Goal: Task Accomplishment & Management: Manage account settings

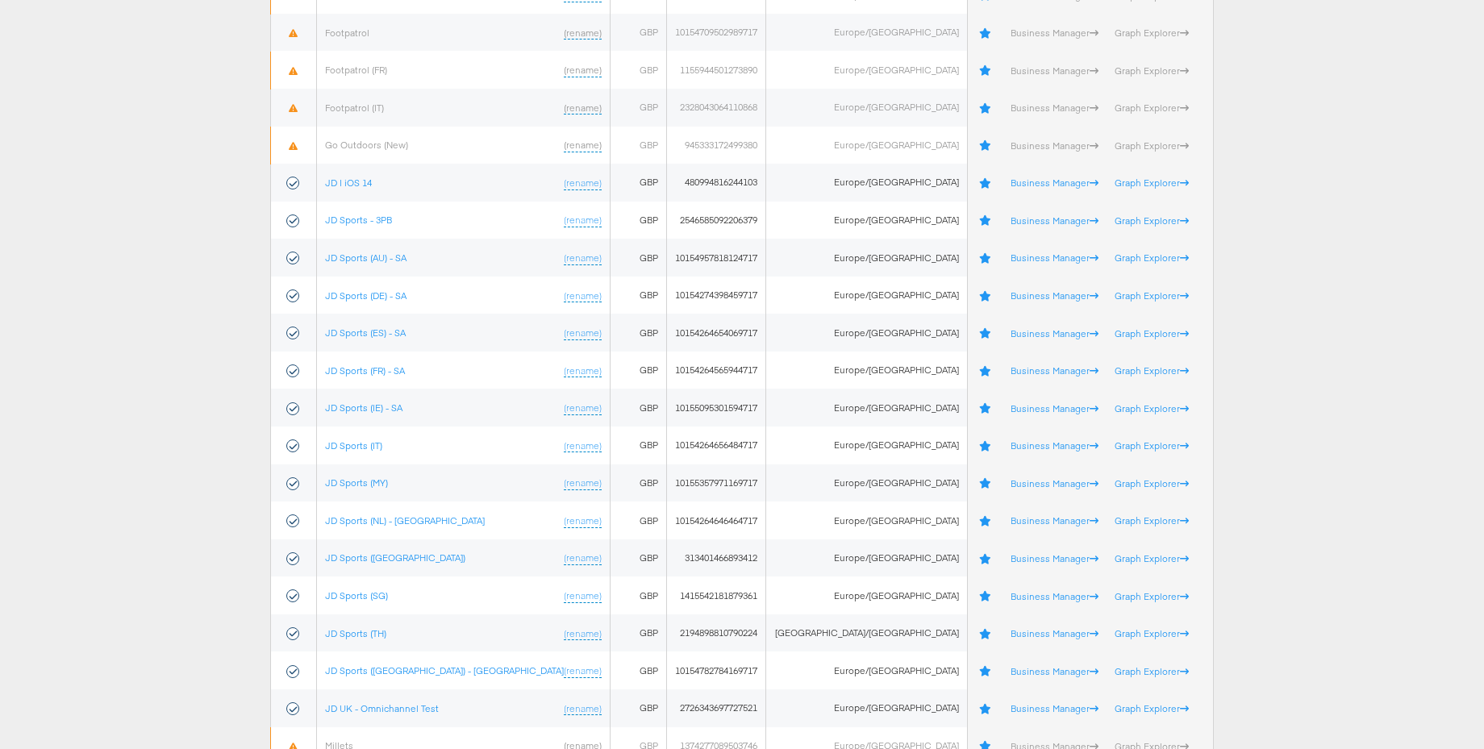
scroll to position [178, 0]
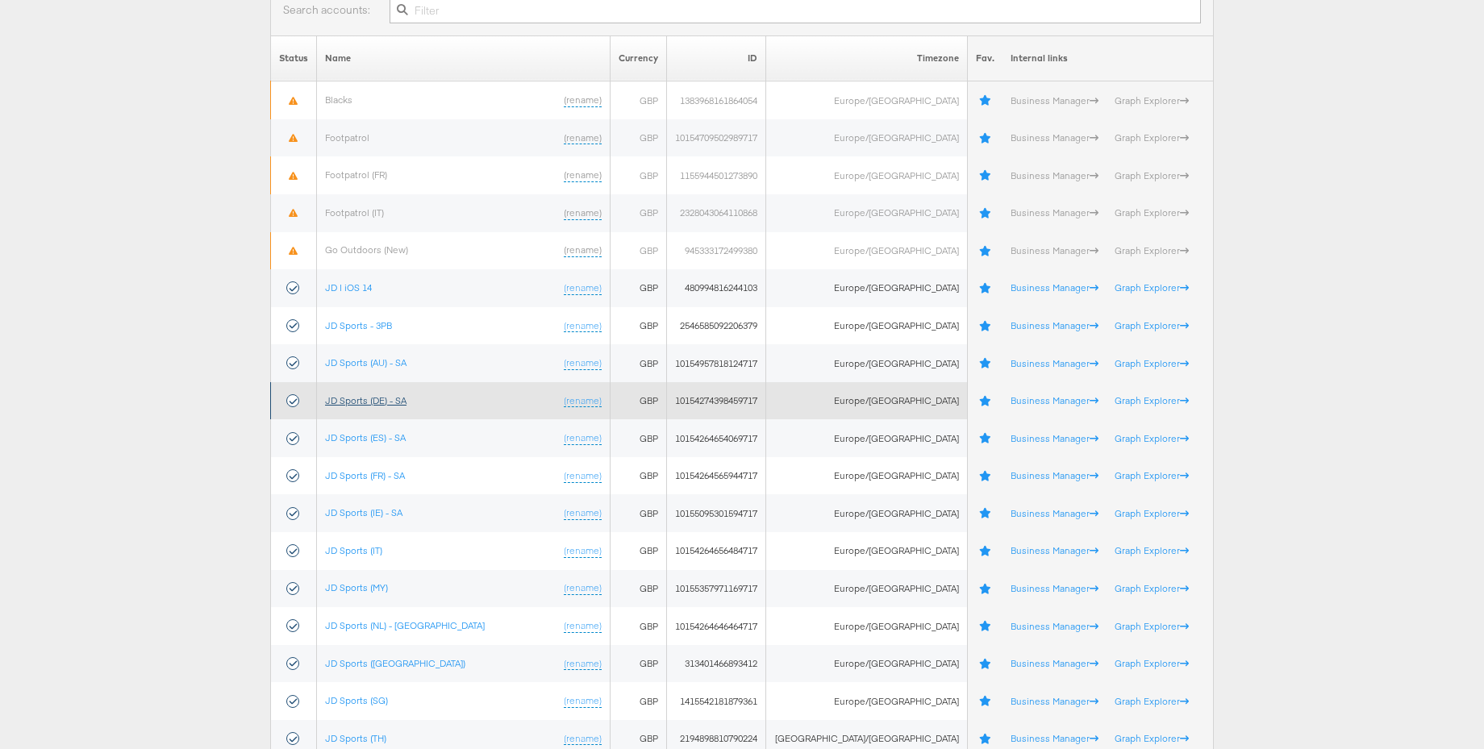
click at [383, 403] on link "JD Sports (DE) - SA" at bounding box center [365, 400] width 81 height 12
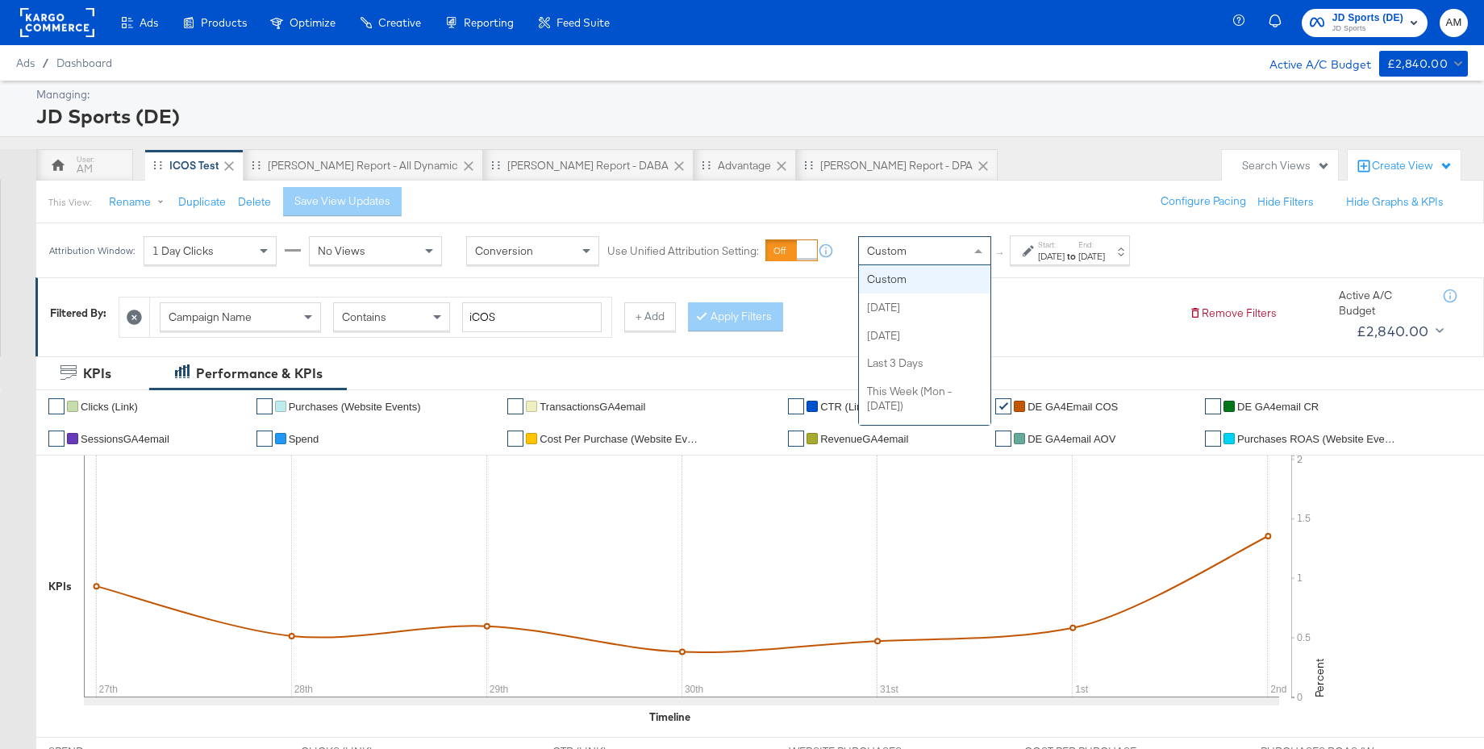
click at [934, 261] on div "Custom" at bounding box center [924, 250] width 131 height 27
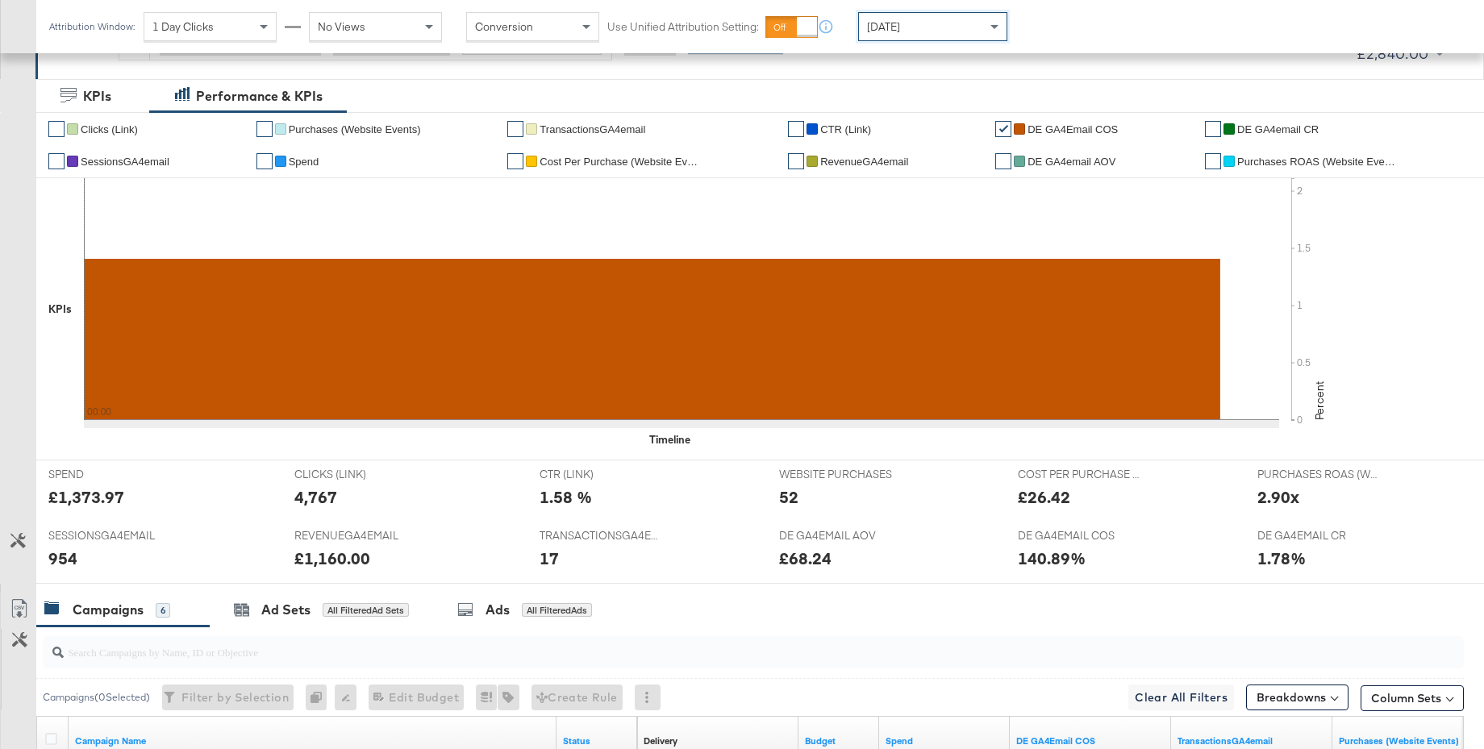
scroll to position [638, 0]
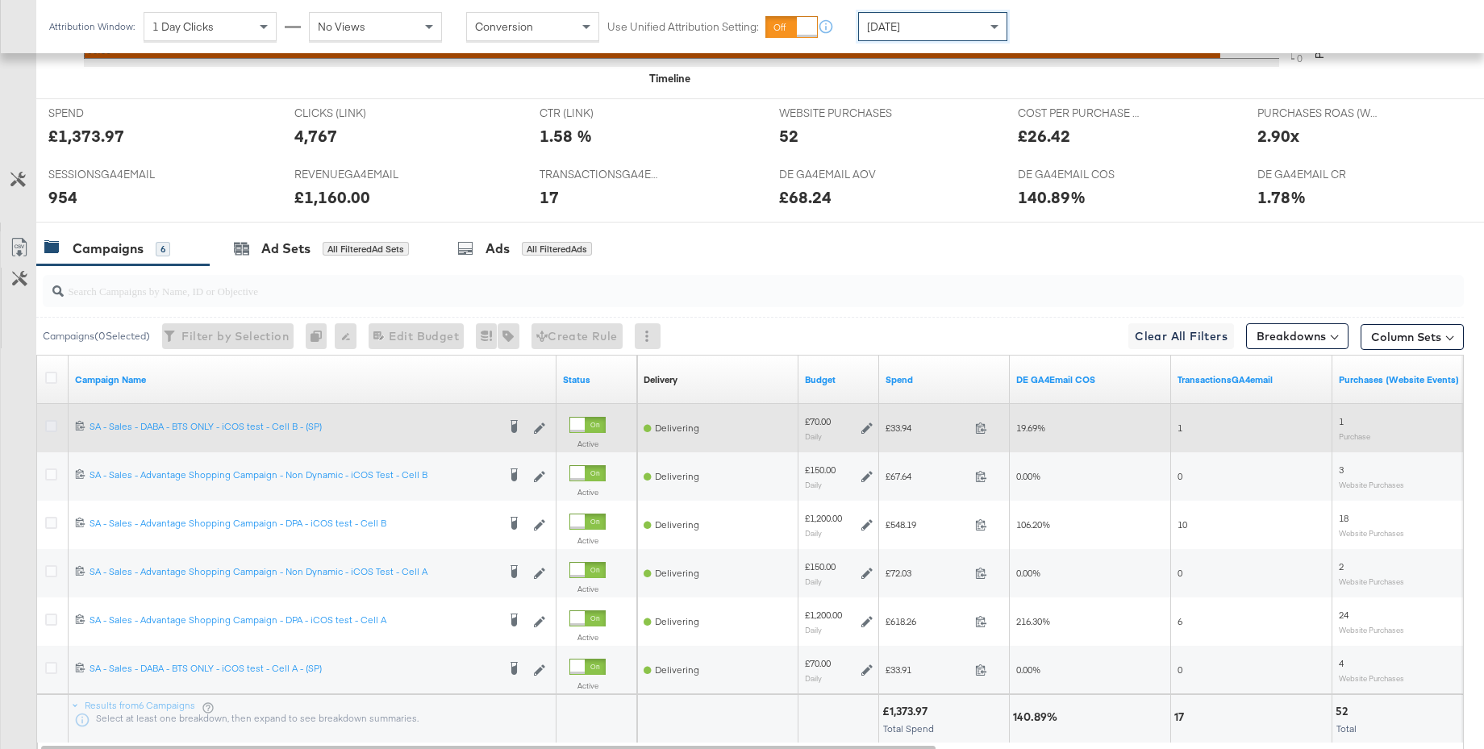
click at [49, 428] on icon at bounding box center [51, 426] width 12 height 12
click at [0, 0] on input "checkbox" at bounding box center [0, 0] width 0 height 0
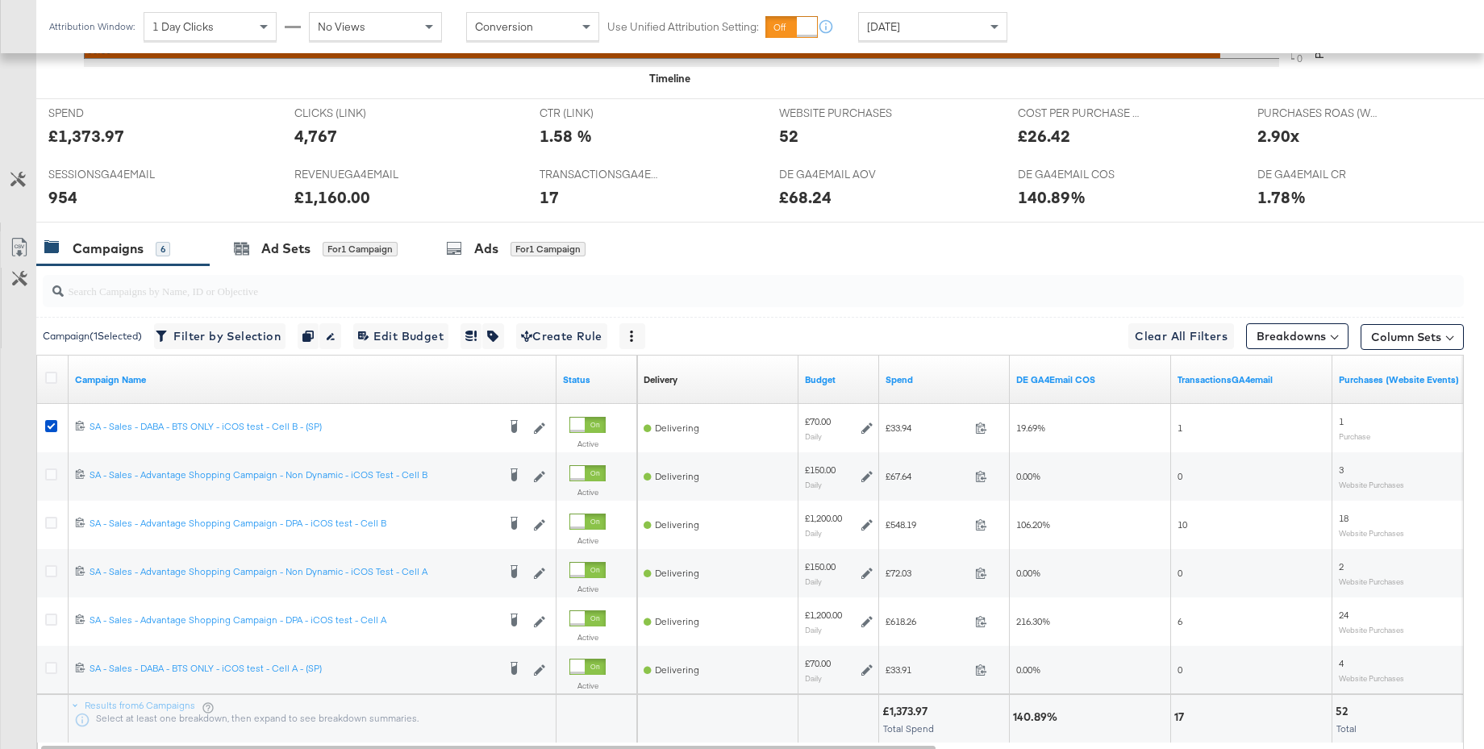
click at [485, 258] on div "Ads for 1 Campaign" at bounding box center [517, 249] width 190 height 35
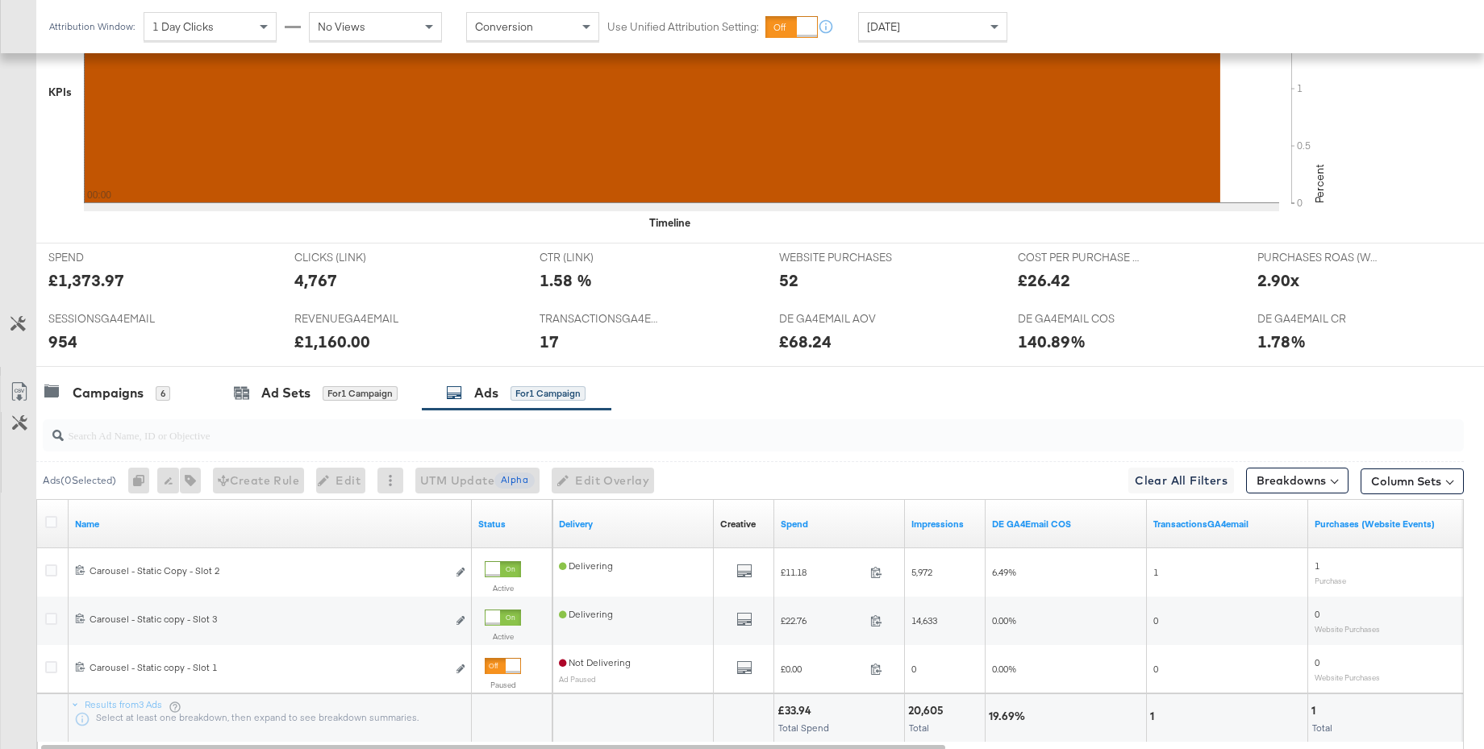
scroll to position [524, 0]
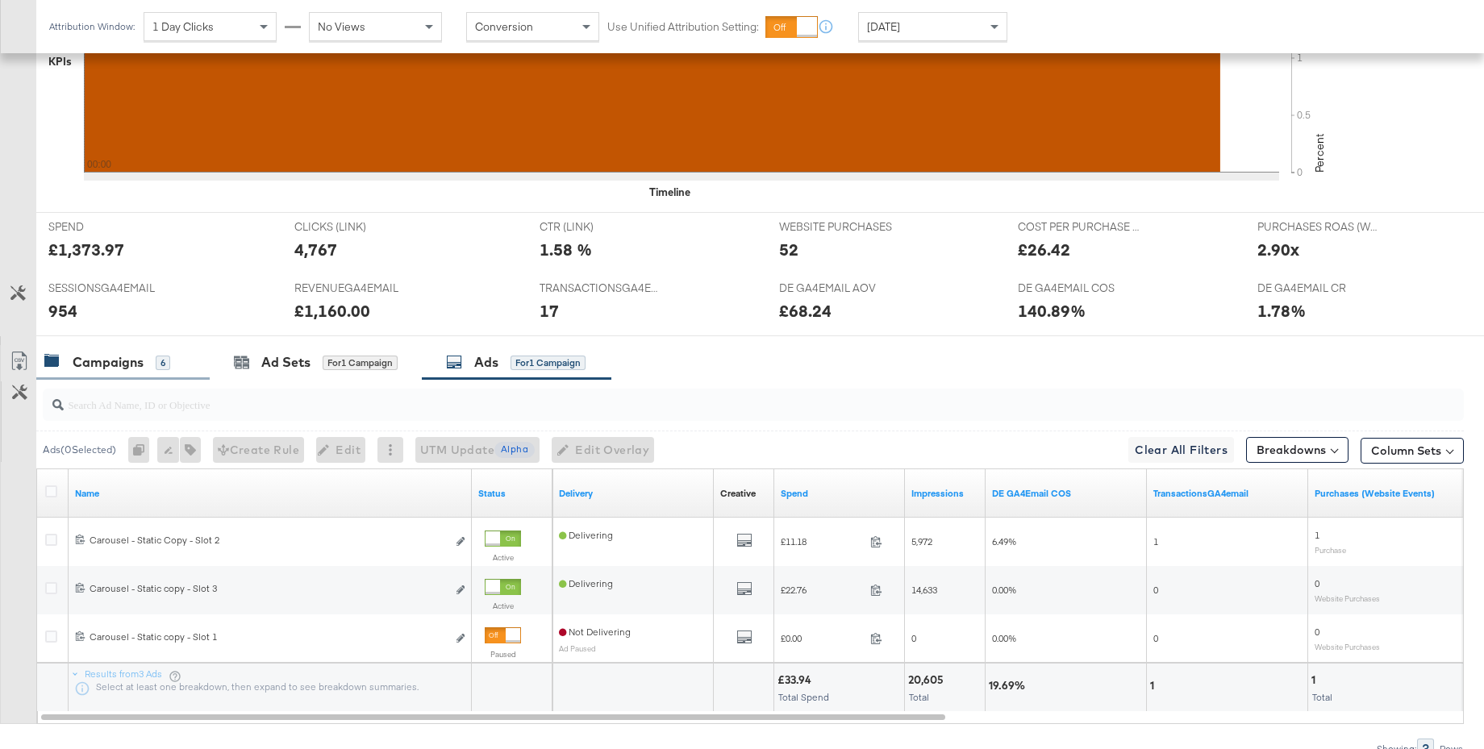
click at [118, 363] on div "Campaigns" at bounding box center [108, 362] width 71 height 19
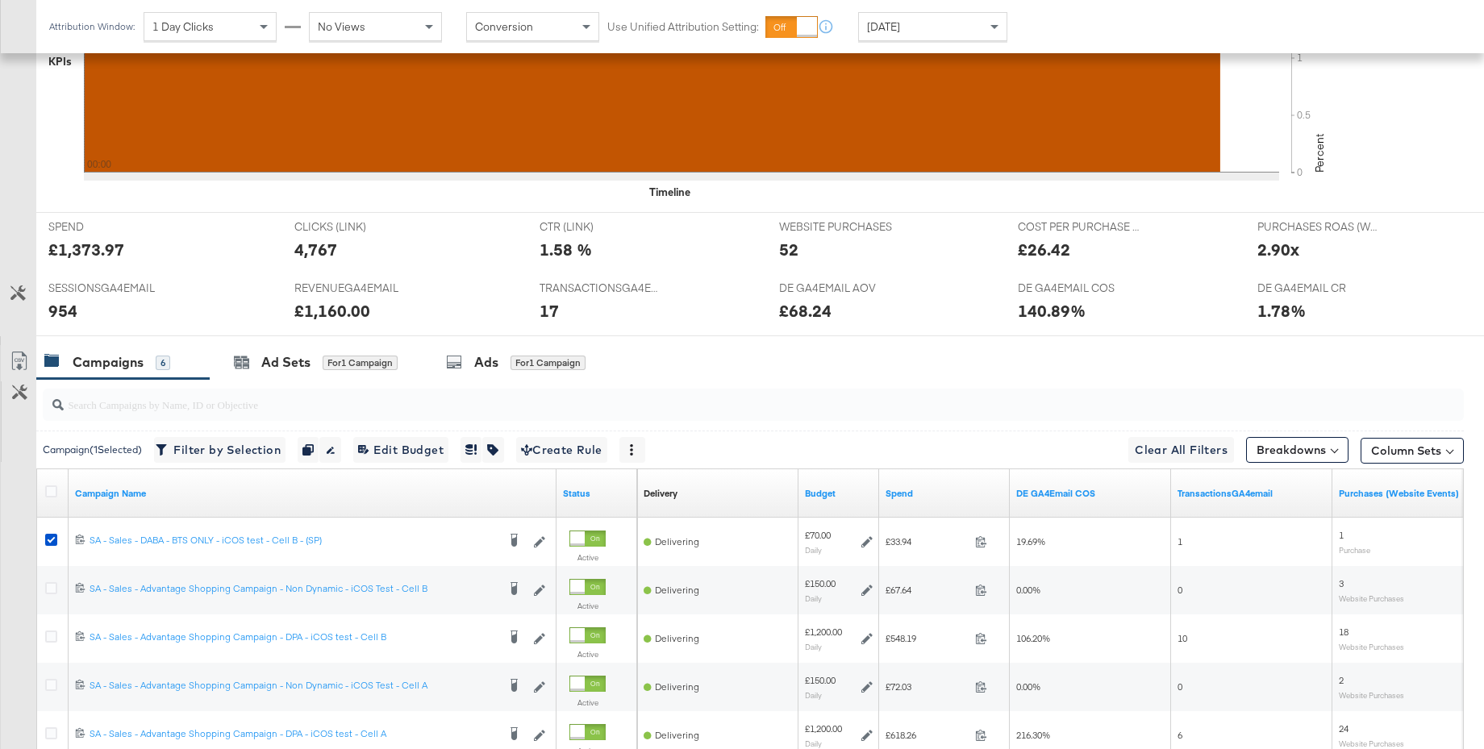
click at [933, 31] on div "Today" at bounding box center [933, 26] width 148 height 27
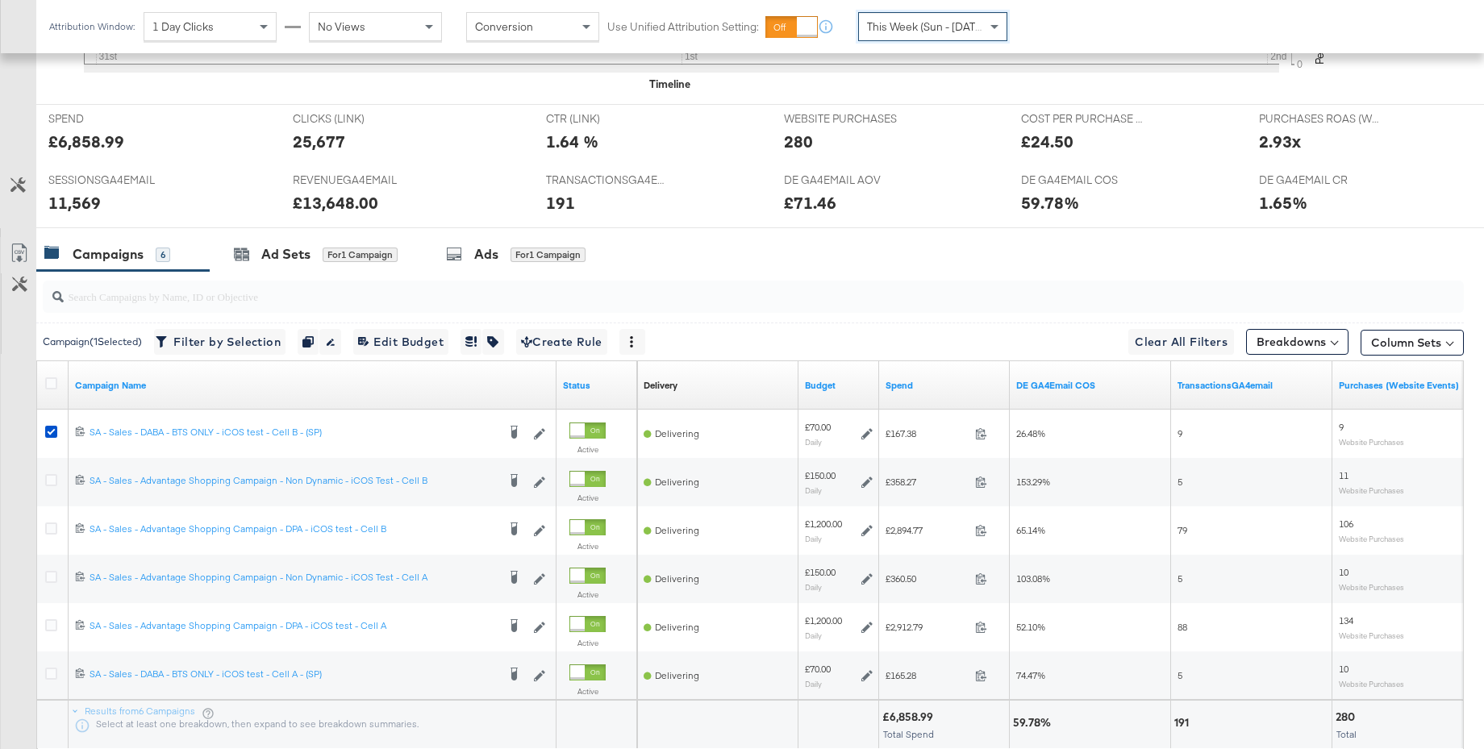
scroll to position [750, 0]
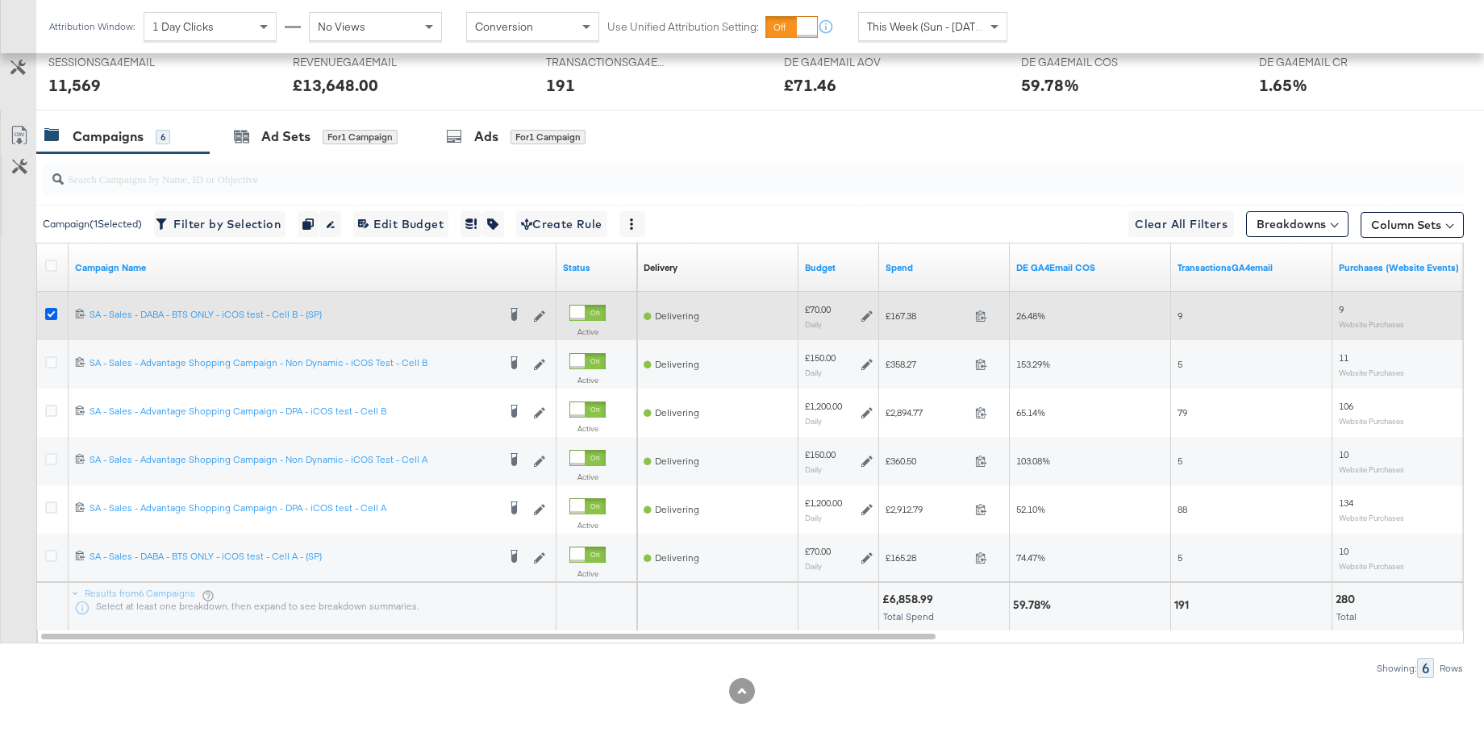
click at [49, 311] on icon at bounding box center [51, 314] width 12 height 12
click at [0, 0] on input "checkbox" at bounding box center [0, 0] width 0 height 0
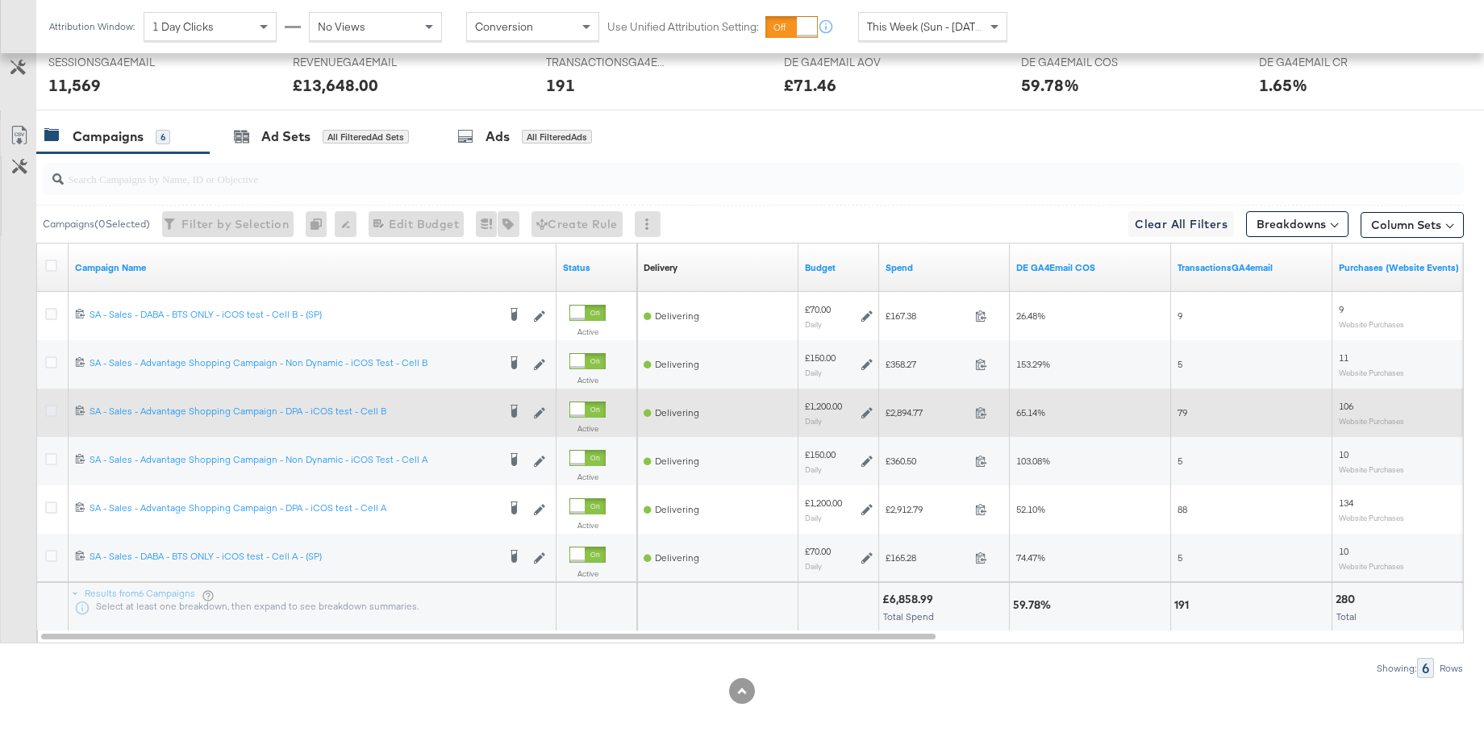
click at [49, 412] on icon at bounding box center [51, 411] width 12 height 12
click at [0, 0] on input "checkbox" at bounding box center [0, 0] width 0 height 0
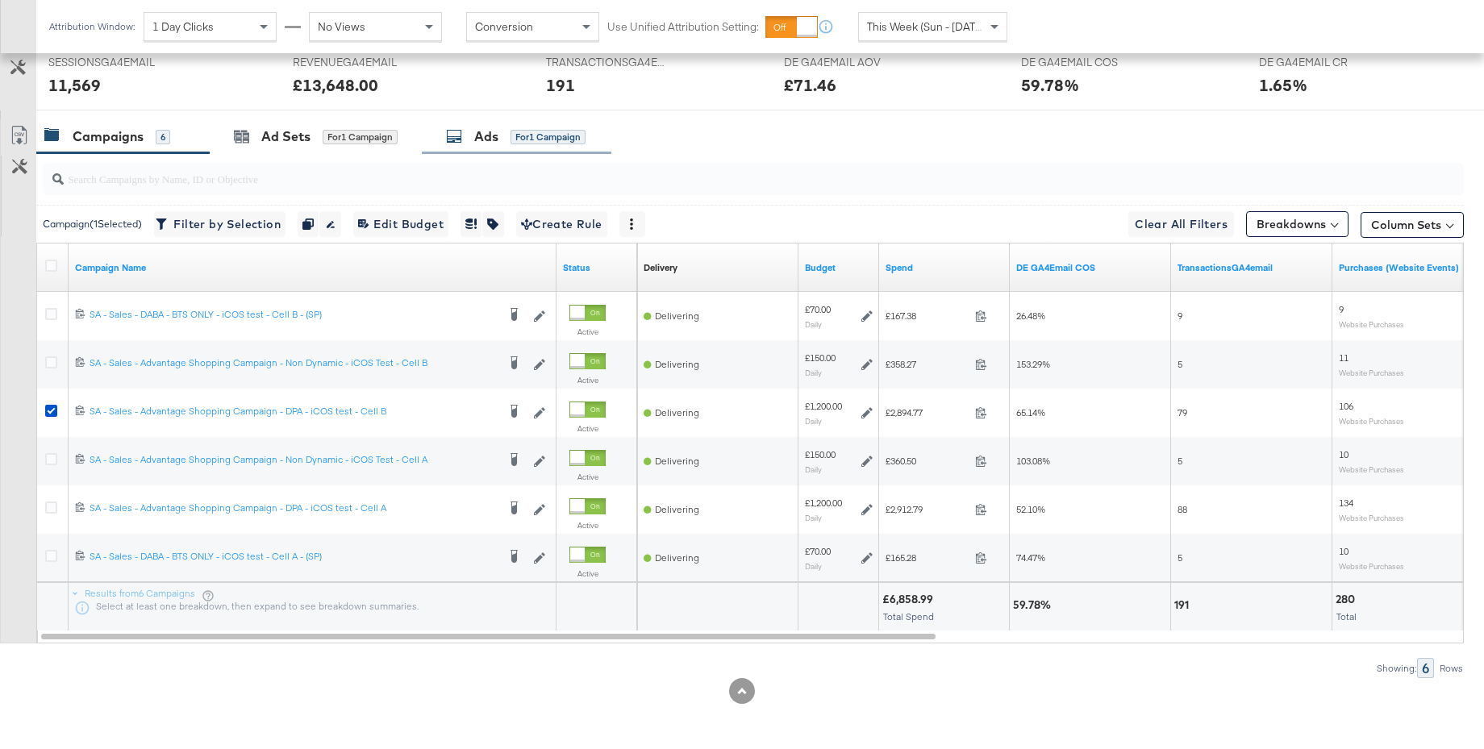
click at [484, 144] on div "Ads" at bounding box center [486, 136] width 24 height 19
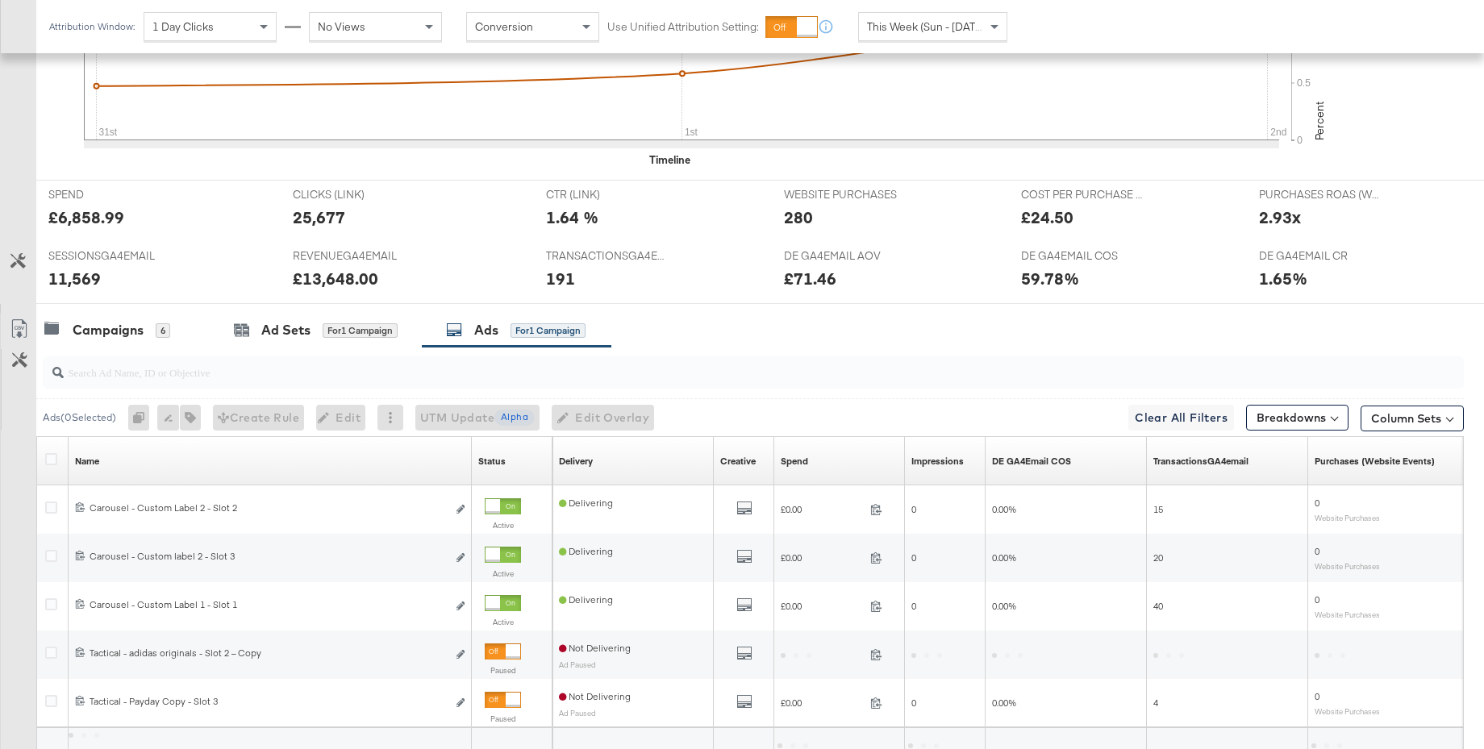
scroll to position [702, 0]
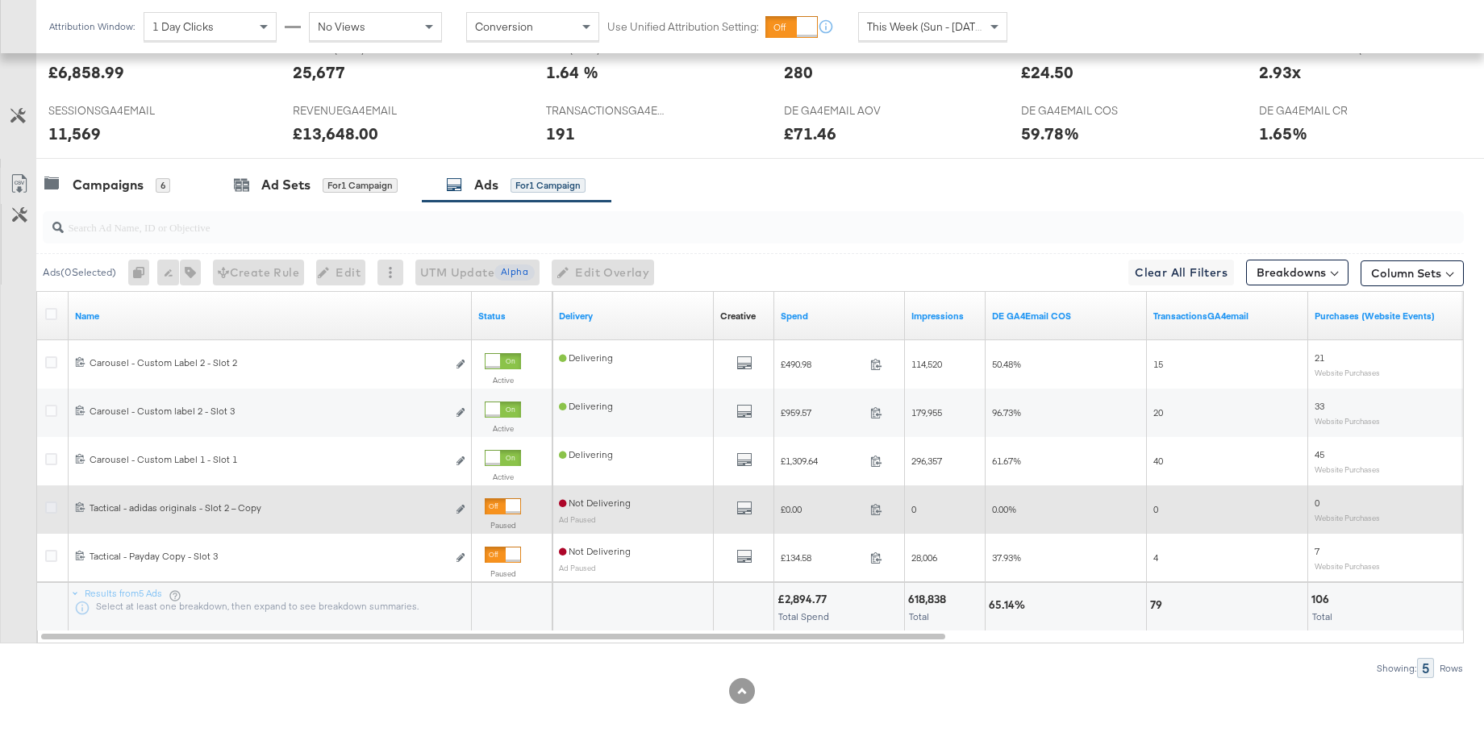
click at [52, 511] on icon at bounding box center [51, 508] width 12 height 12
click at [0, 0] on input "checkbox" at bounding box center [0, 0] width 0 height 0
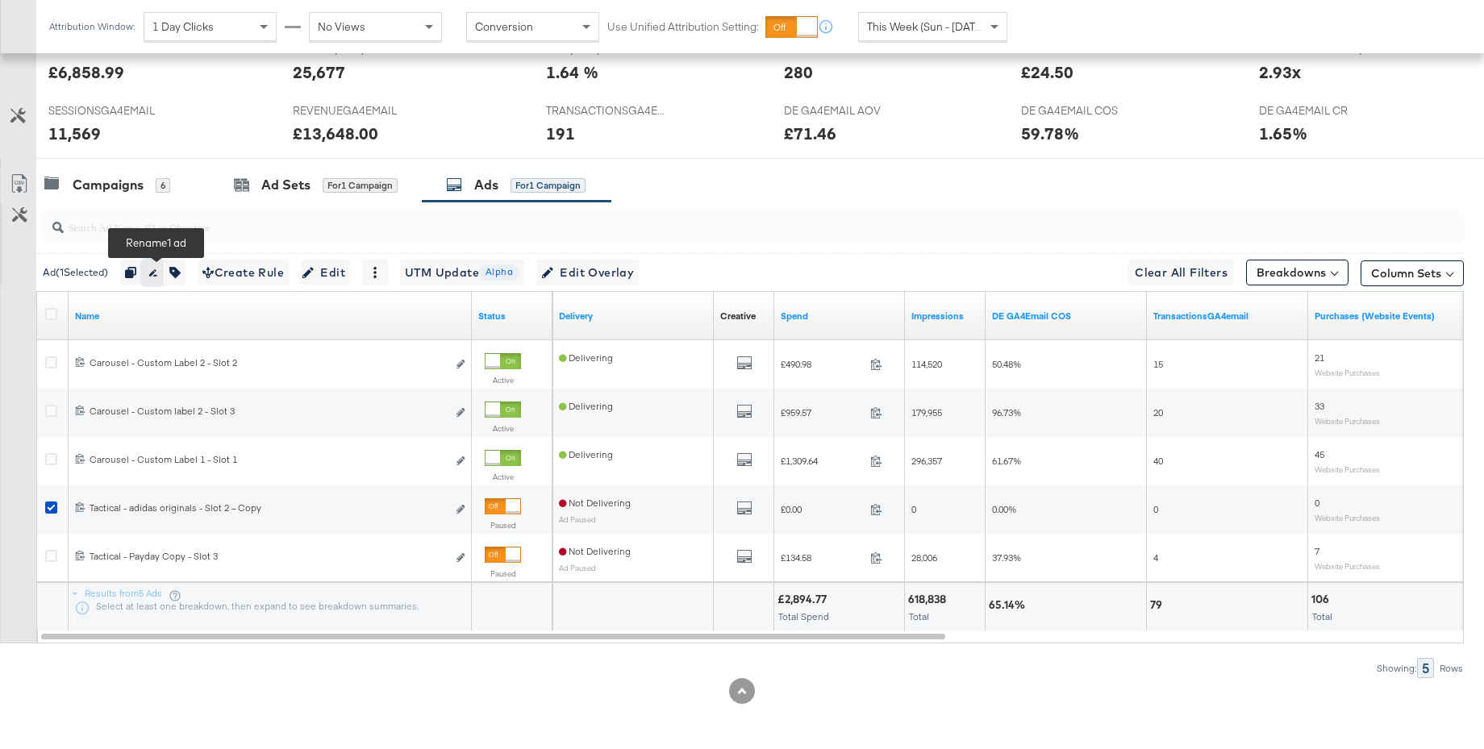
click at [155, 273] on icon "button" at bounding box center [152, 272] width 11 height 11
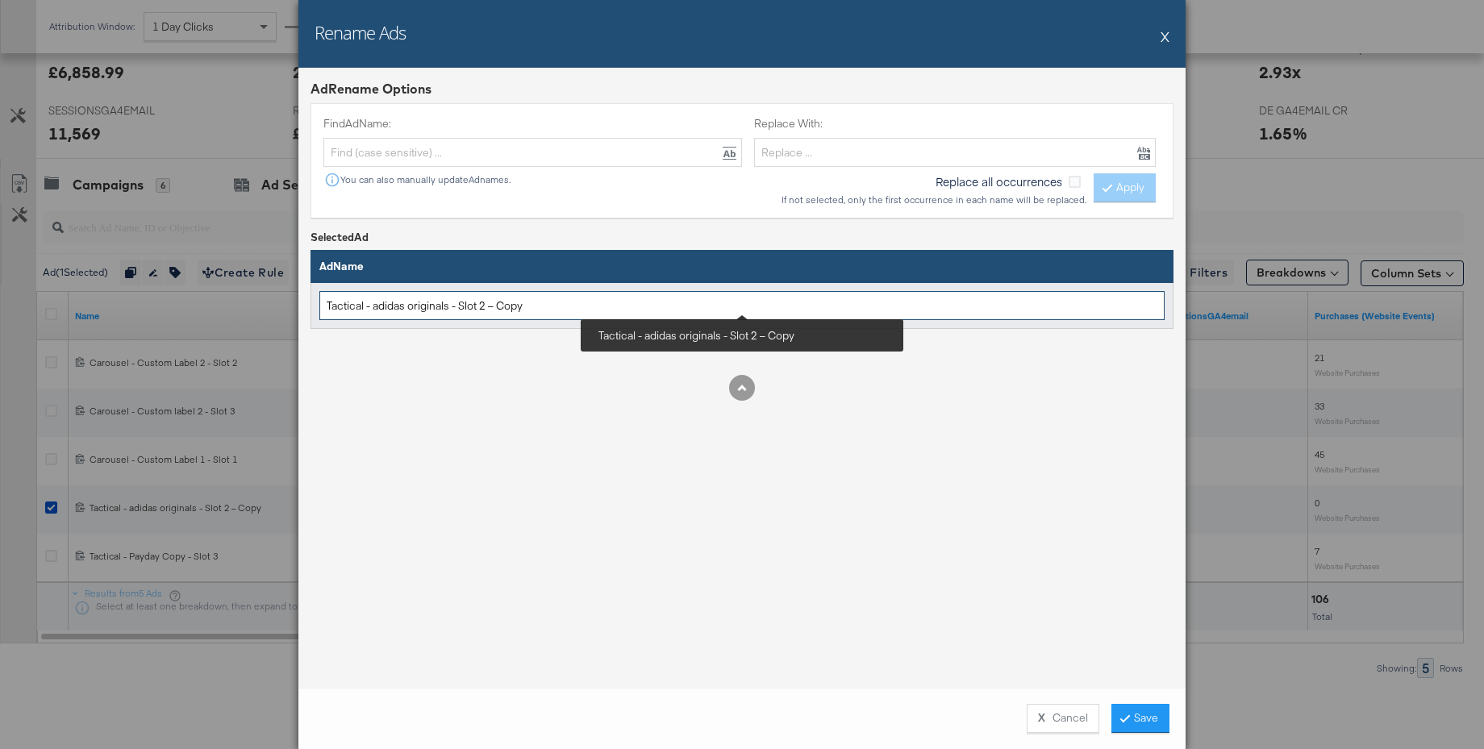
drag, startPoint x: 490, startPoint y: 310, endPoint x: 579, endPoint y: 306, distance: 89.6
click at [559, 311] on input "Tactical - adidas originals - Slot 2 – Copy" at bounding box center [741, 306] width 845 height 30
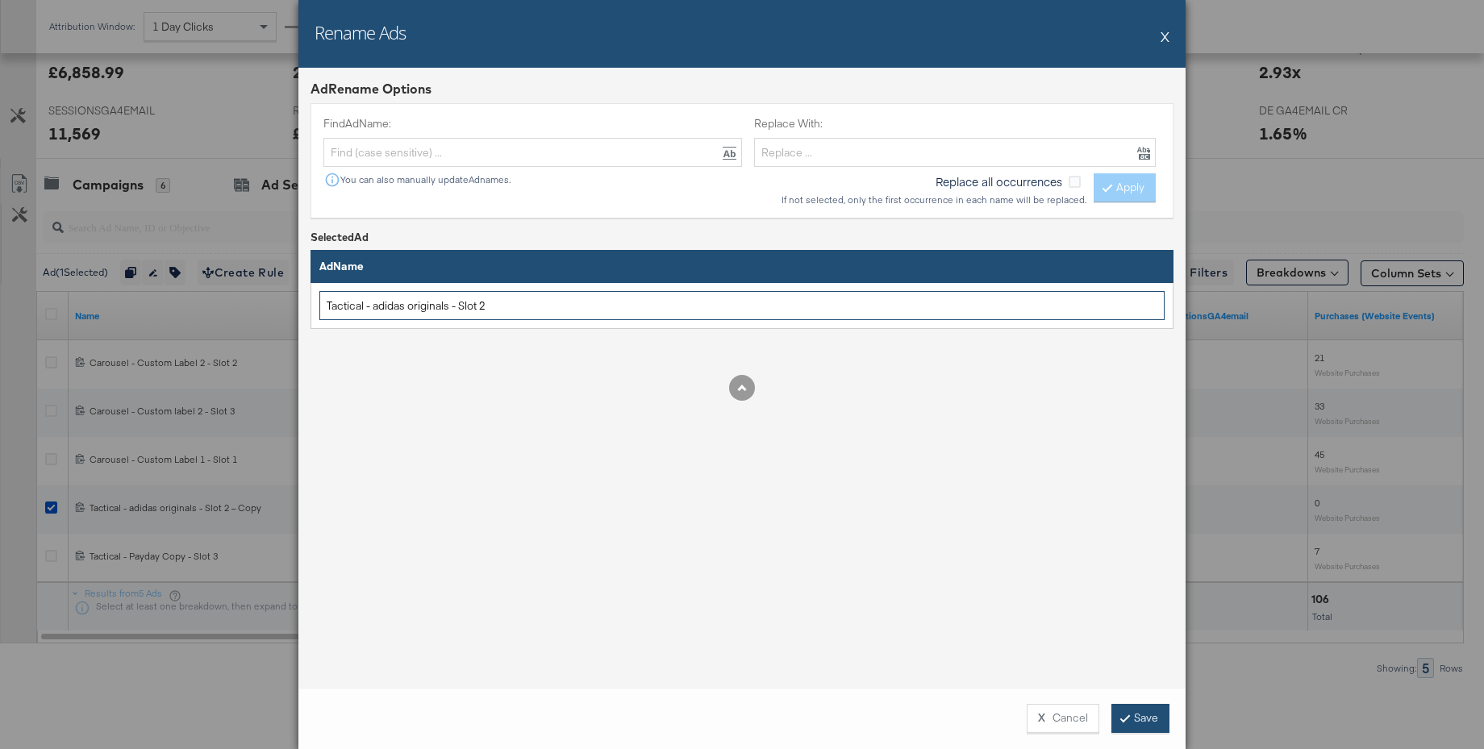
type input "Tactical - adidas originals - Slot 2"
click at [1132, 724] on button "Save" at bounding box center [1141, 718] width 58 height 29
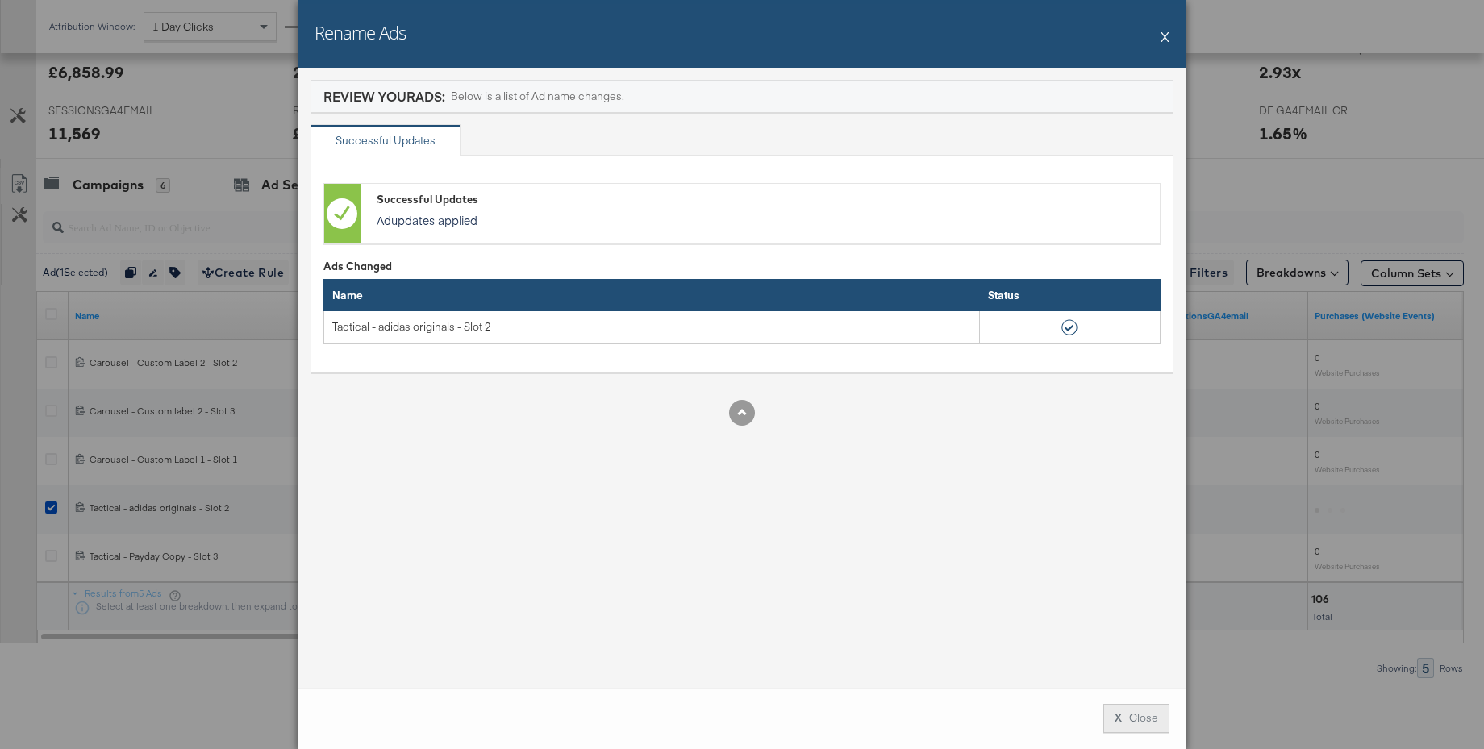
click at [1131, 720] on button "X Close" at bounding box center [1137, 718] width 66 height 29
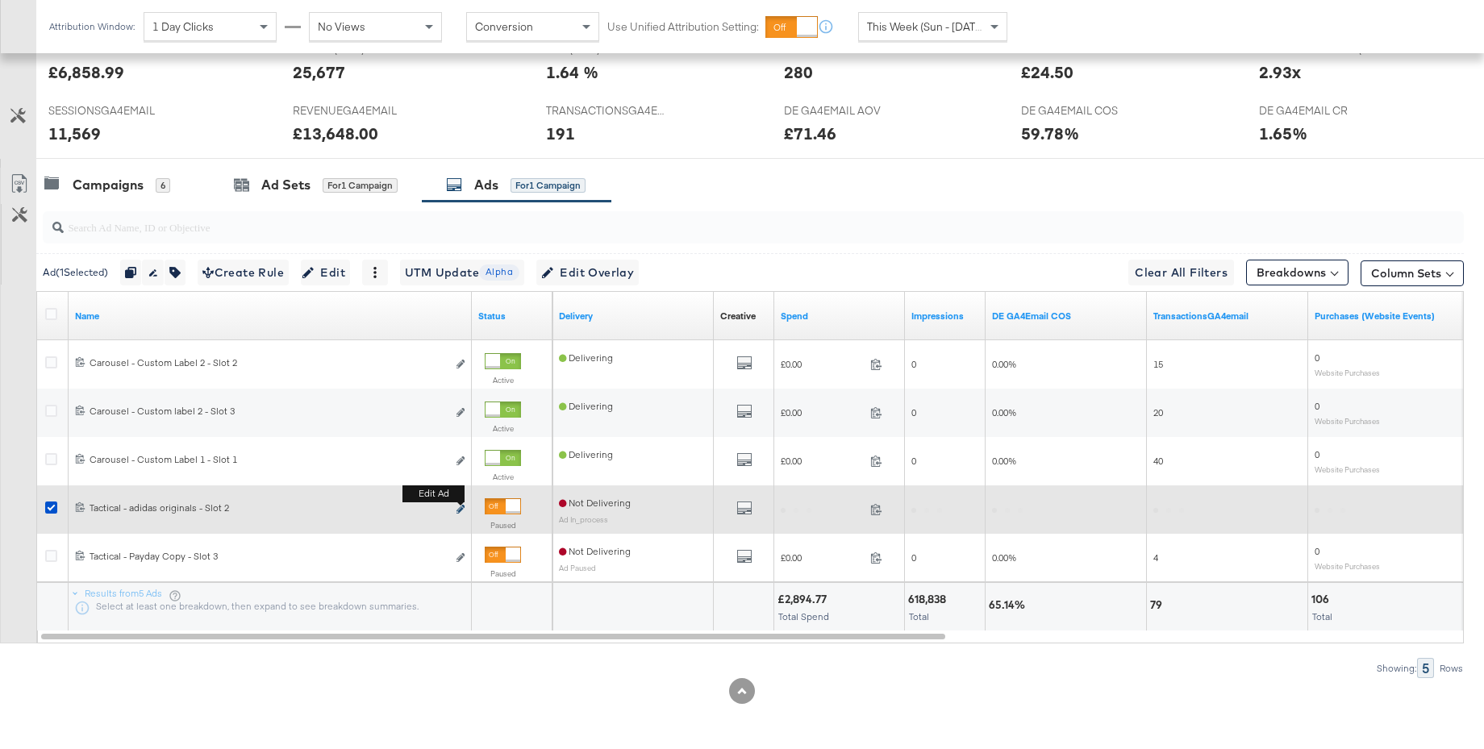
click at [459, 507] on icon "link" at bounding box center [461, 509] width 8 height 9
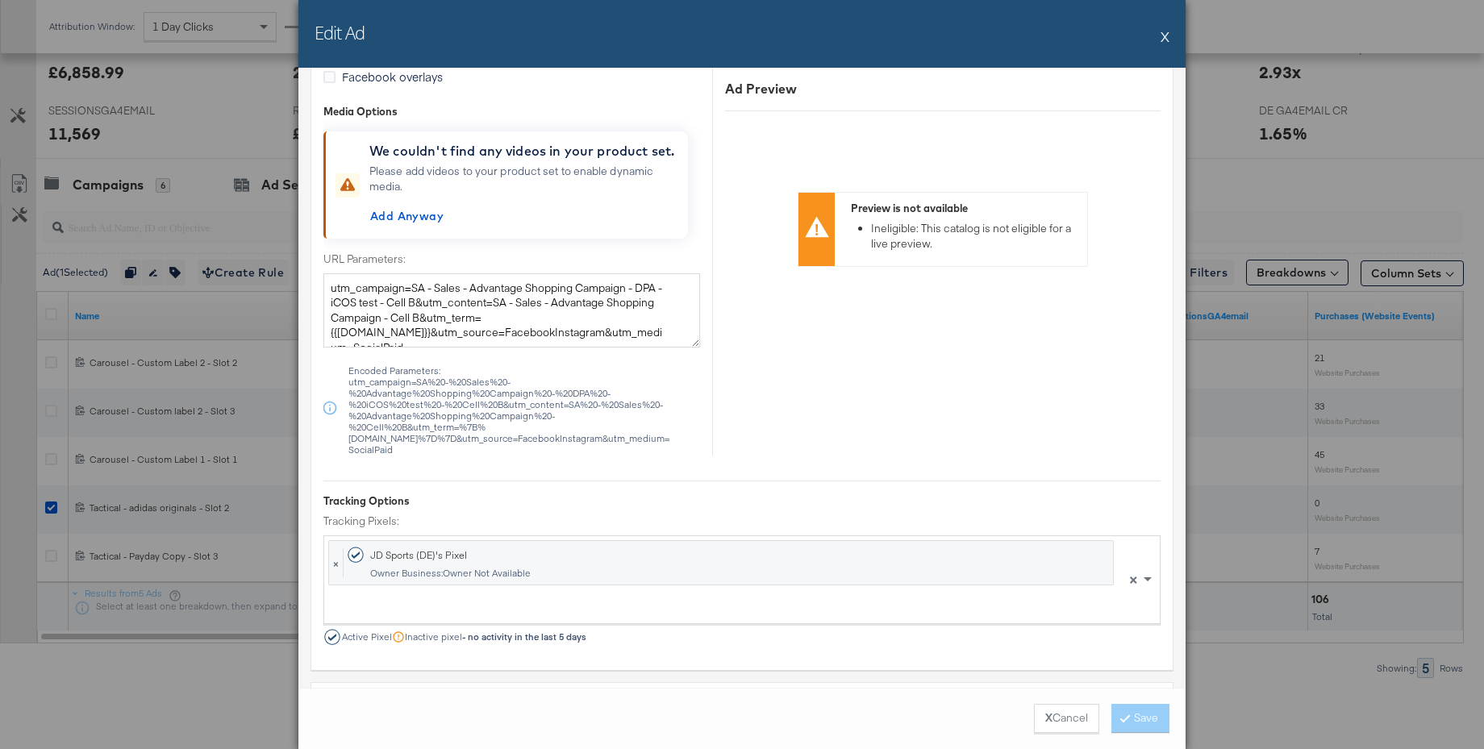
scroll to position [1986, 0]
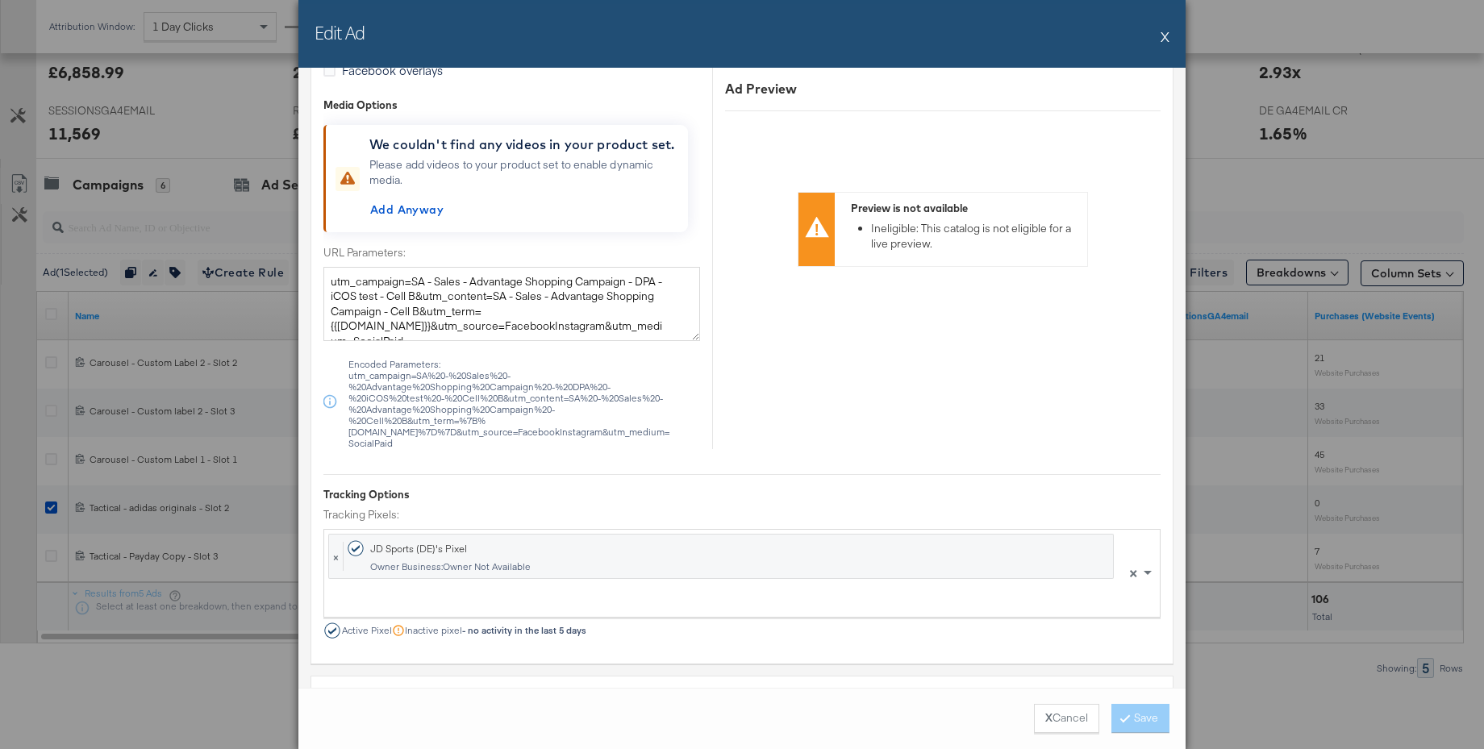
click at [1166, 35] on button "X" at bounding box center [1165, 36] width 9 height 32
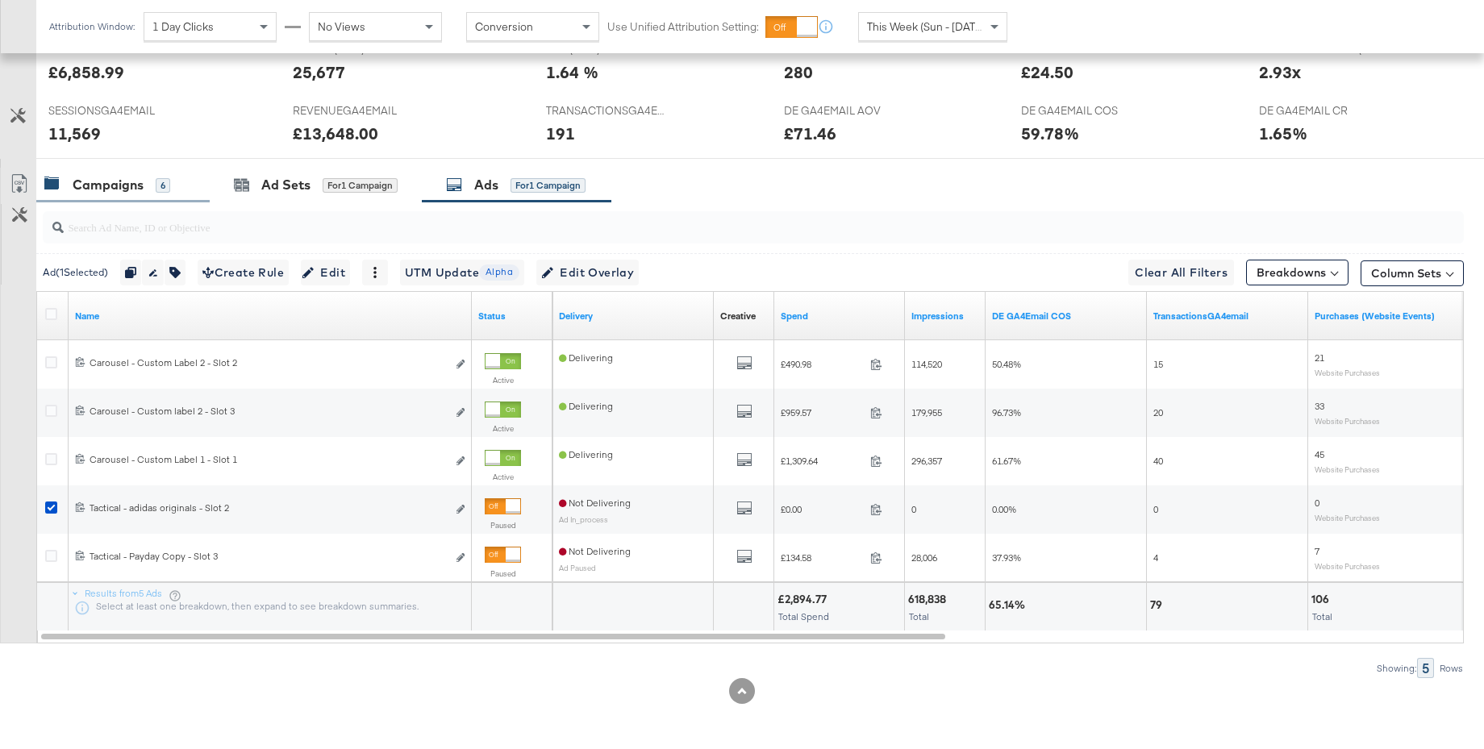
click at [100, 184] on div "Campaigns" at bounding box center [108, 185] width 71 height 19
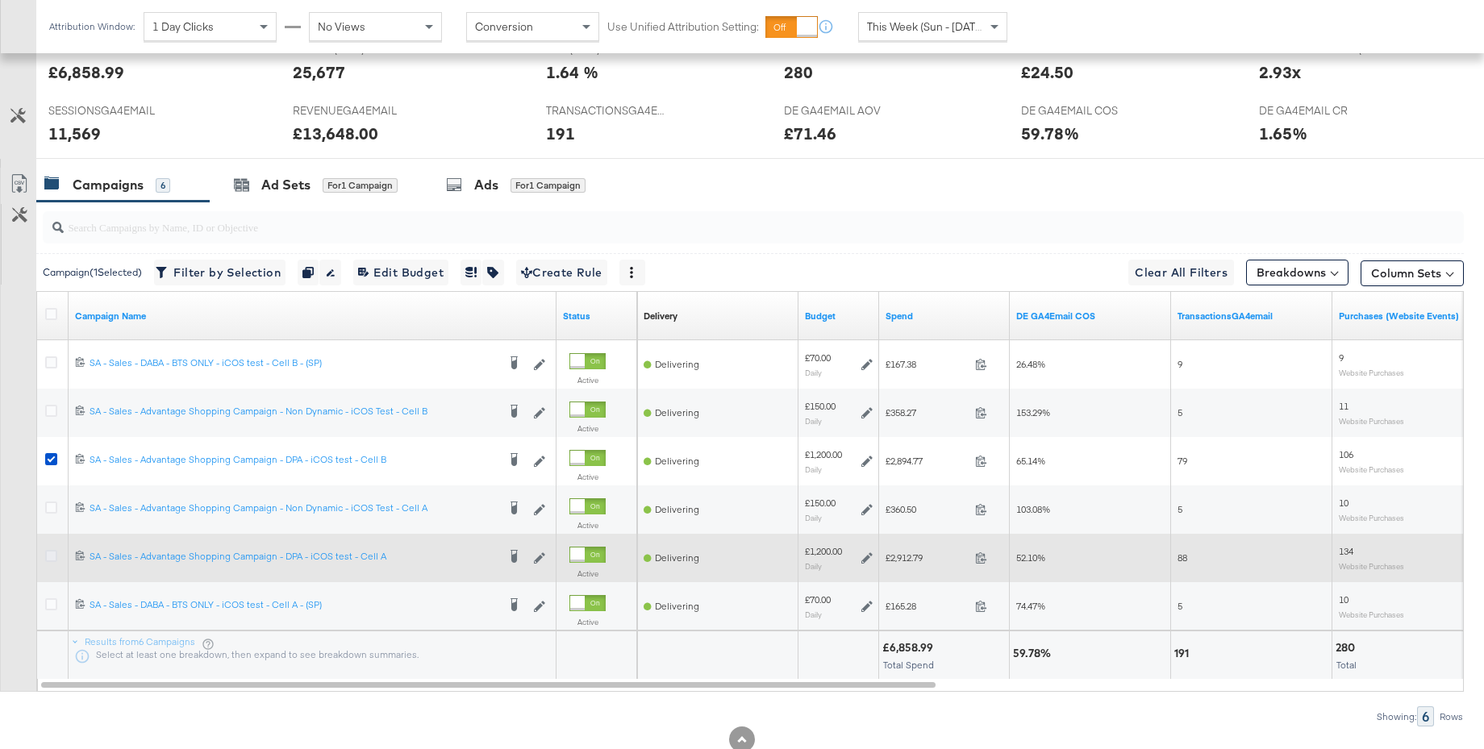
click at [50, 556] on icon at bounding box center [51, 556] width 12 height 12
click at [0, 0] on input "checkbox" at bounding box center [0, 0] width 0 height 0
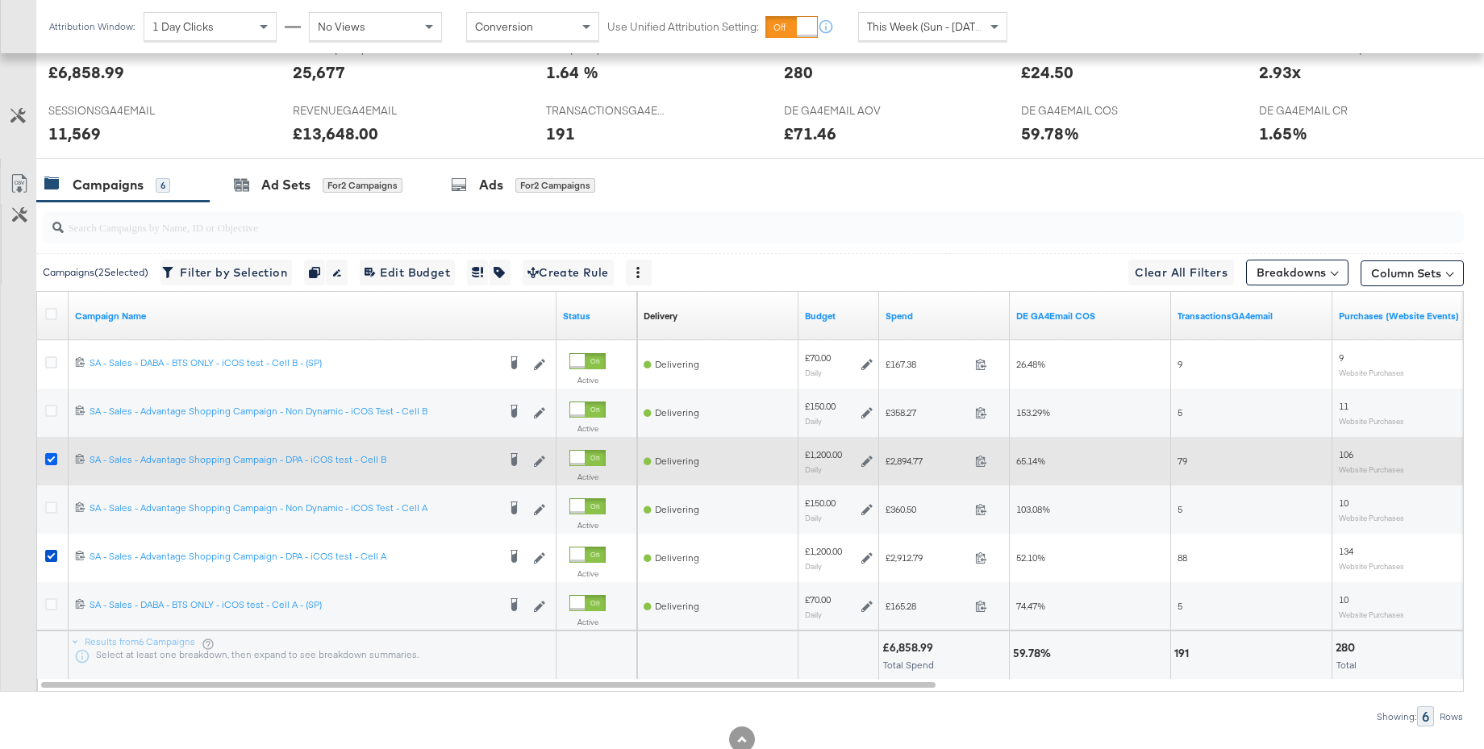
click at [53, 460] on icon at bounding box center [51, 459] width 12 height 12
click at [0, 0] on input "checkbox" at bounding box center [0, 0] width 0 height 0
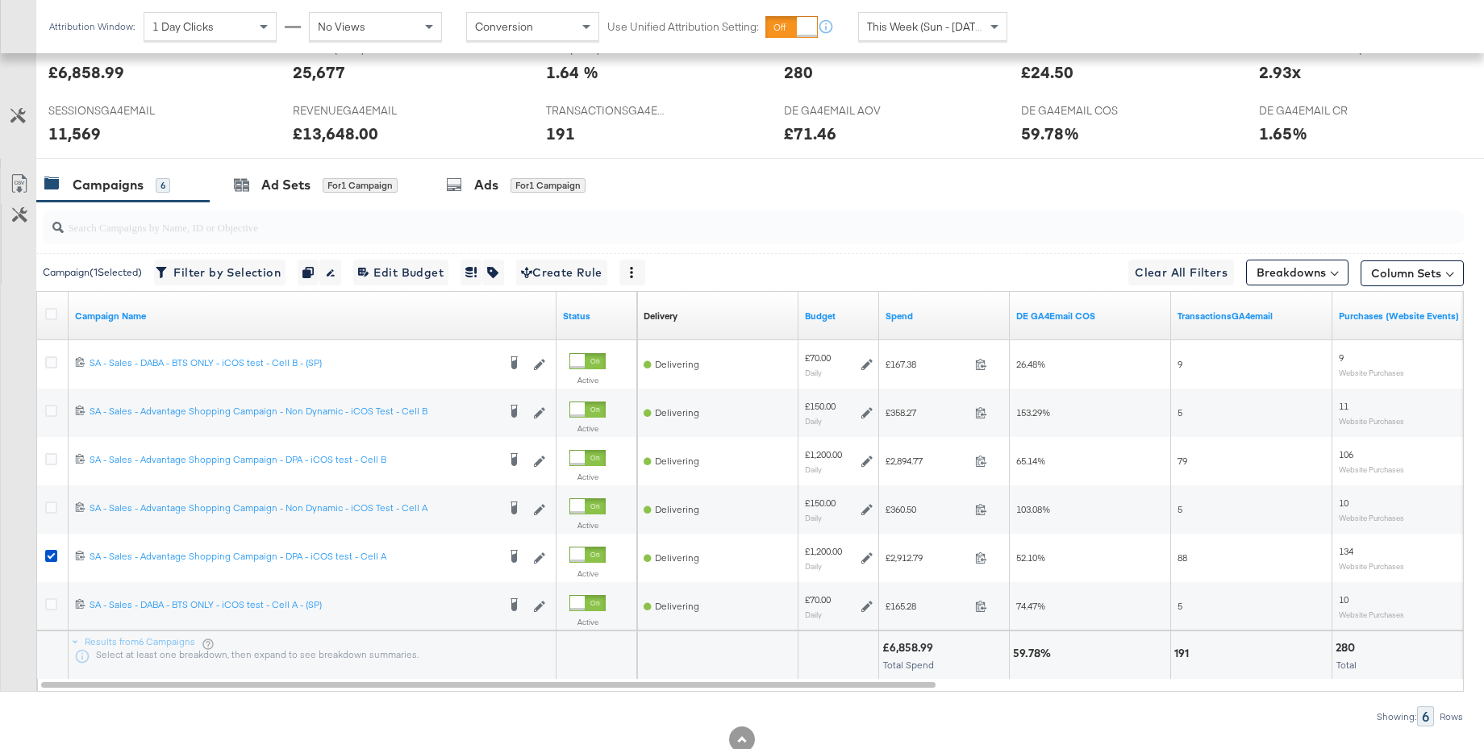
drag, startPoint x: 490, startPoint y: 185, endPoint x: 761, endPoint y: 196, distance: 271.3
click at [490, 185] on div "Ads" at bounding box center [486, 185] width 24 height 19
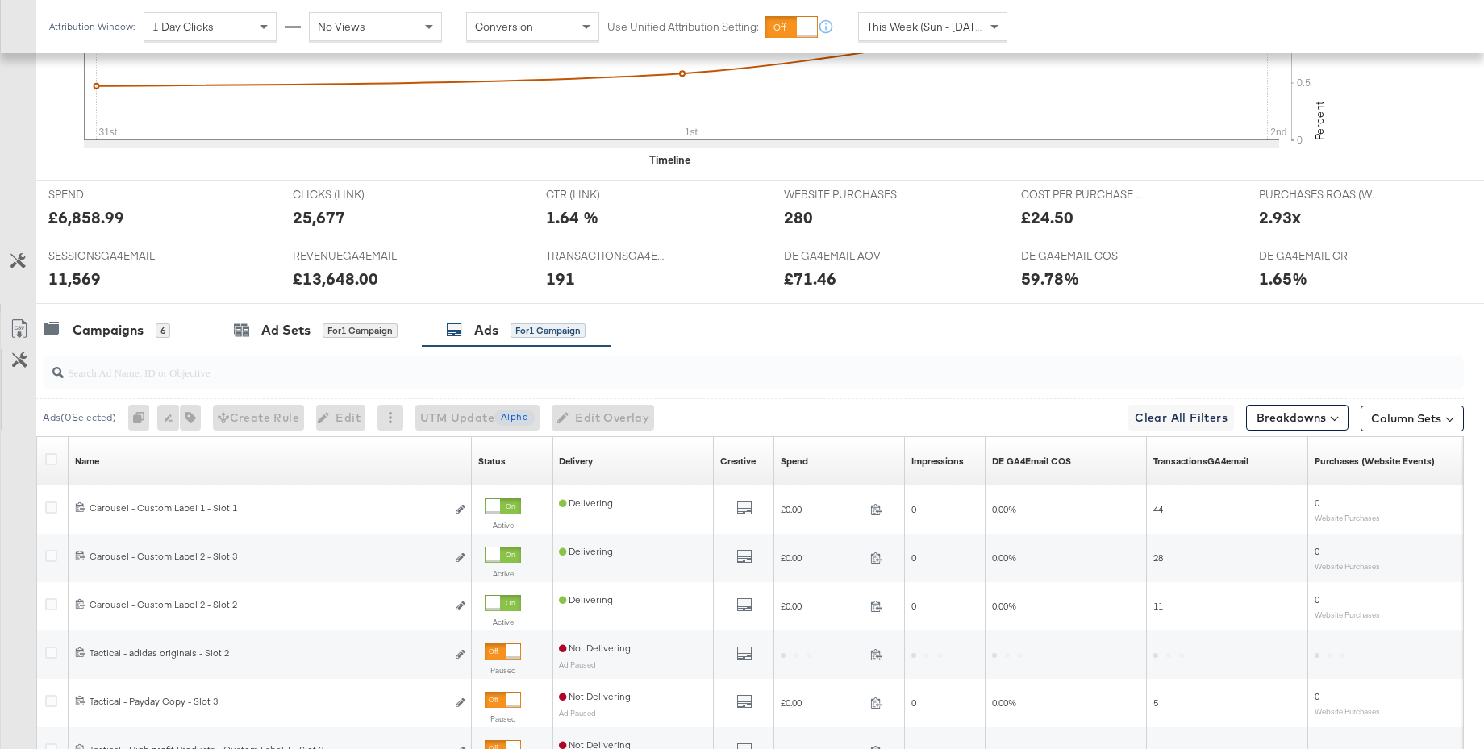
scroll to position [702, 0]
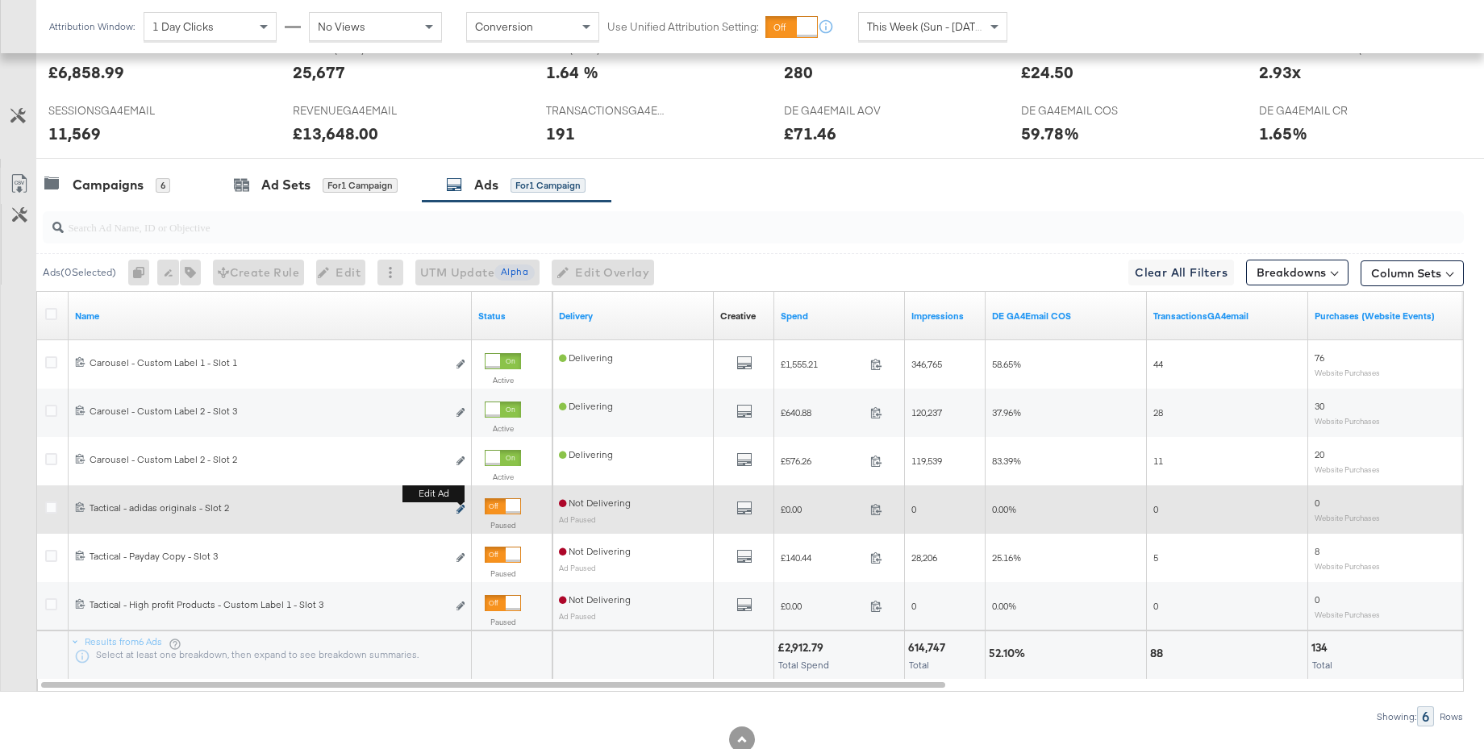
click at [463, 507] on icon "link" at bounding box center [461, 509] width 8 height 9
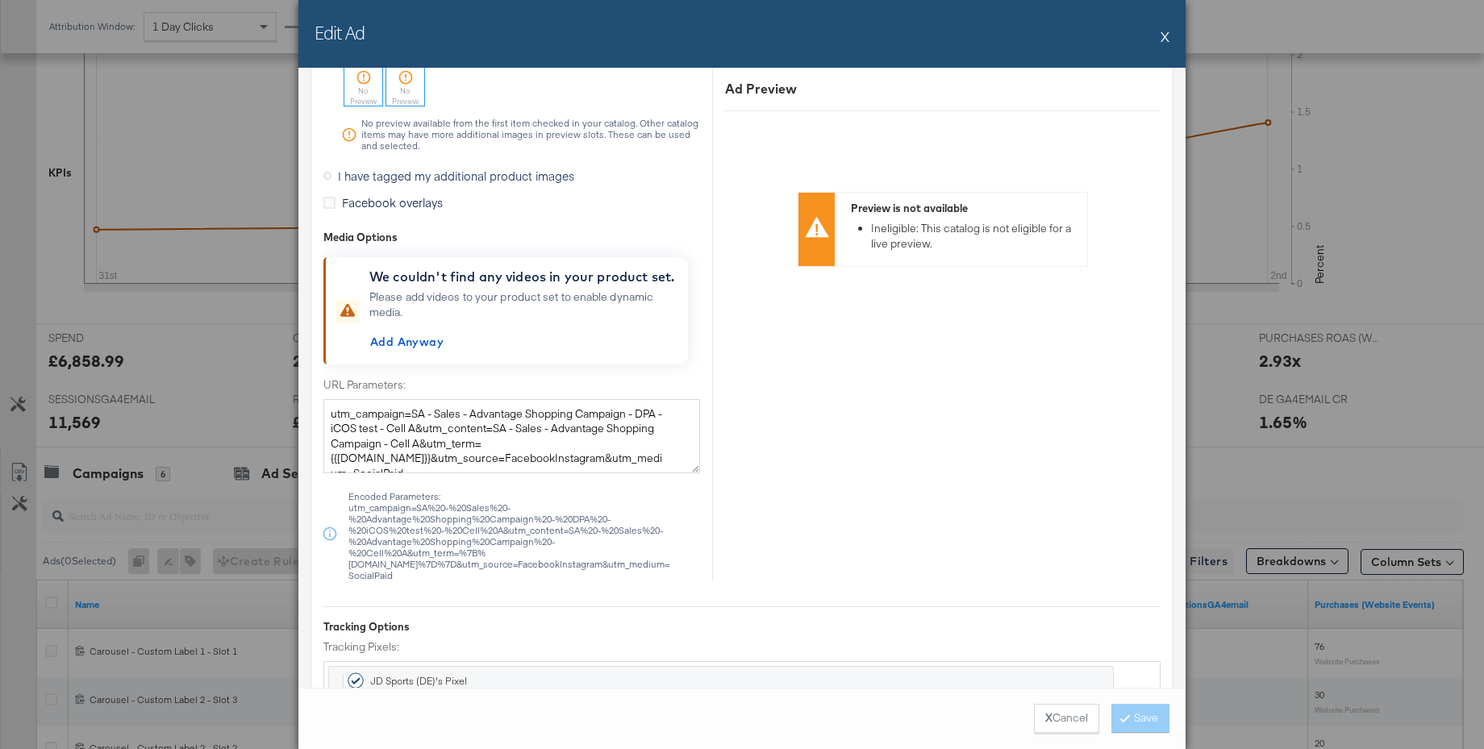
scroll to position [15, 0]
click at [1166, 37] on button "X" at bounding box center [1165, 36] width 9 height 32
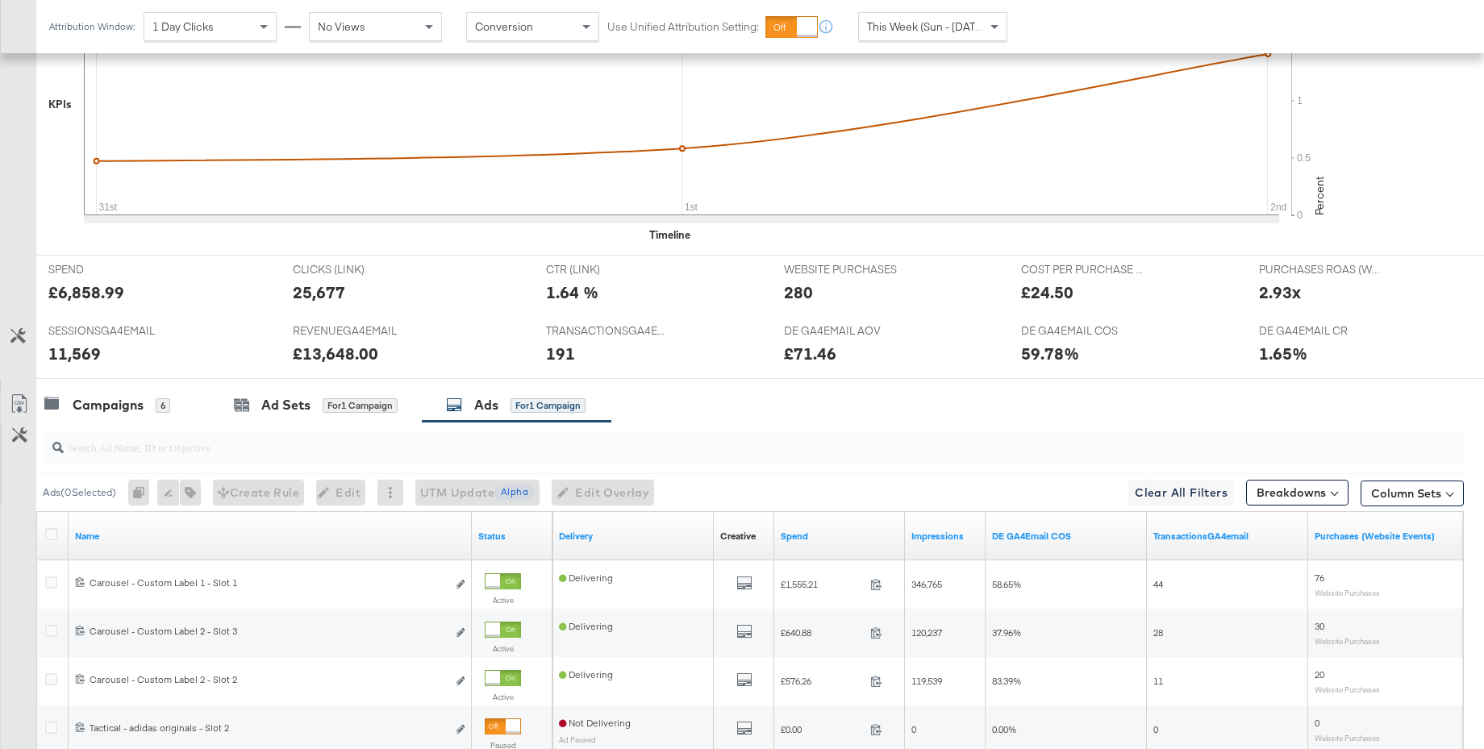
scroll to position [750, 0]
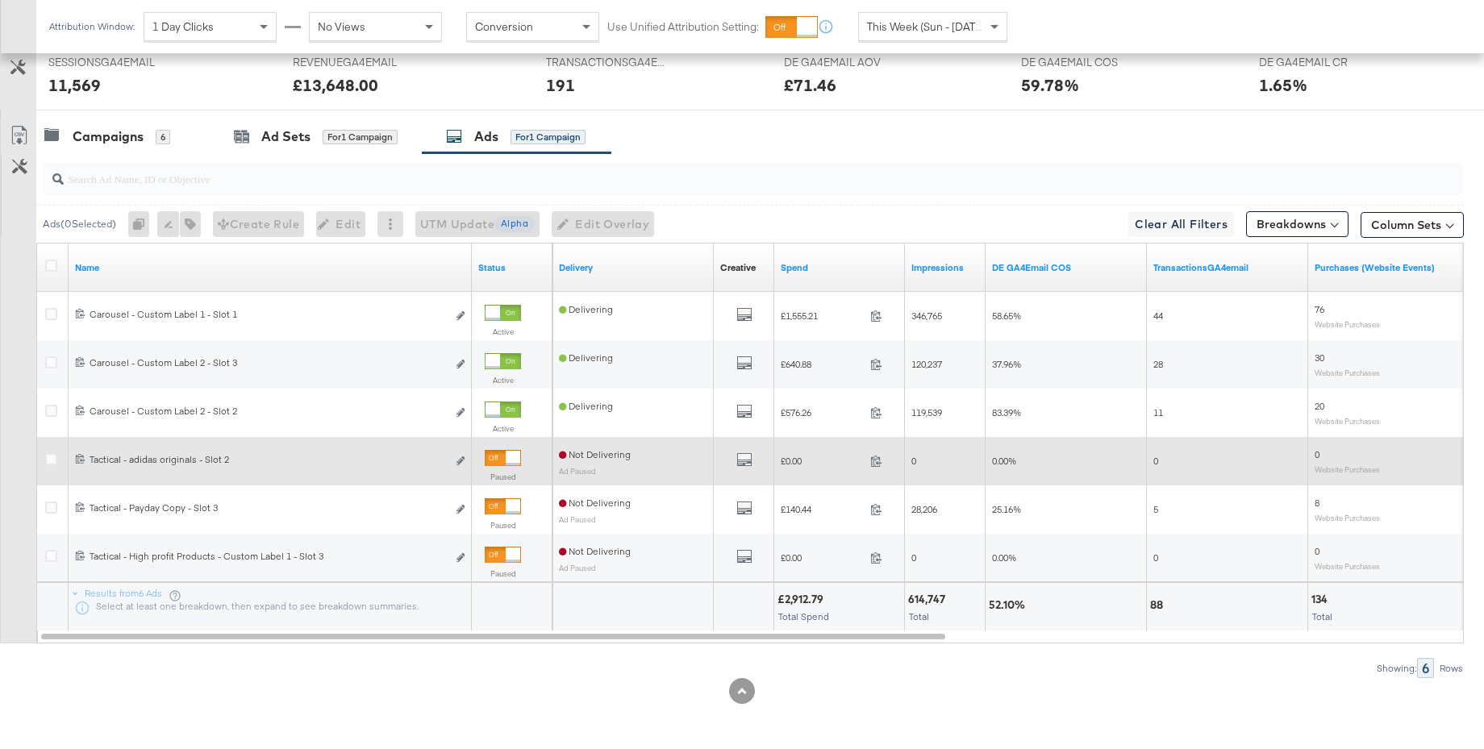
click at [506, 458] on div at bounding box center [513, 458] width 15 height 15
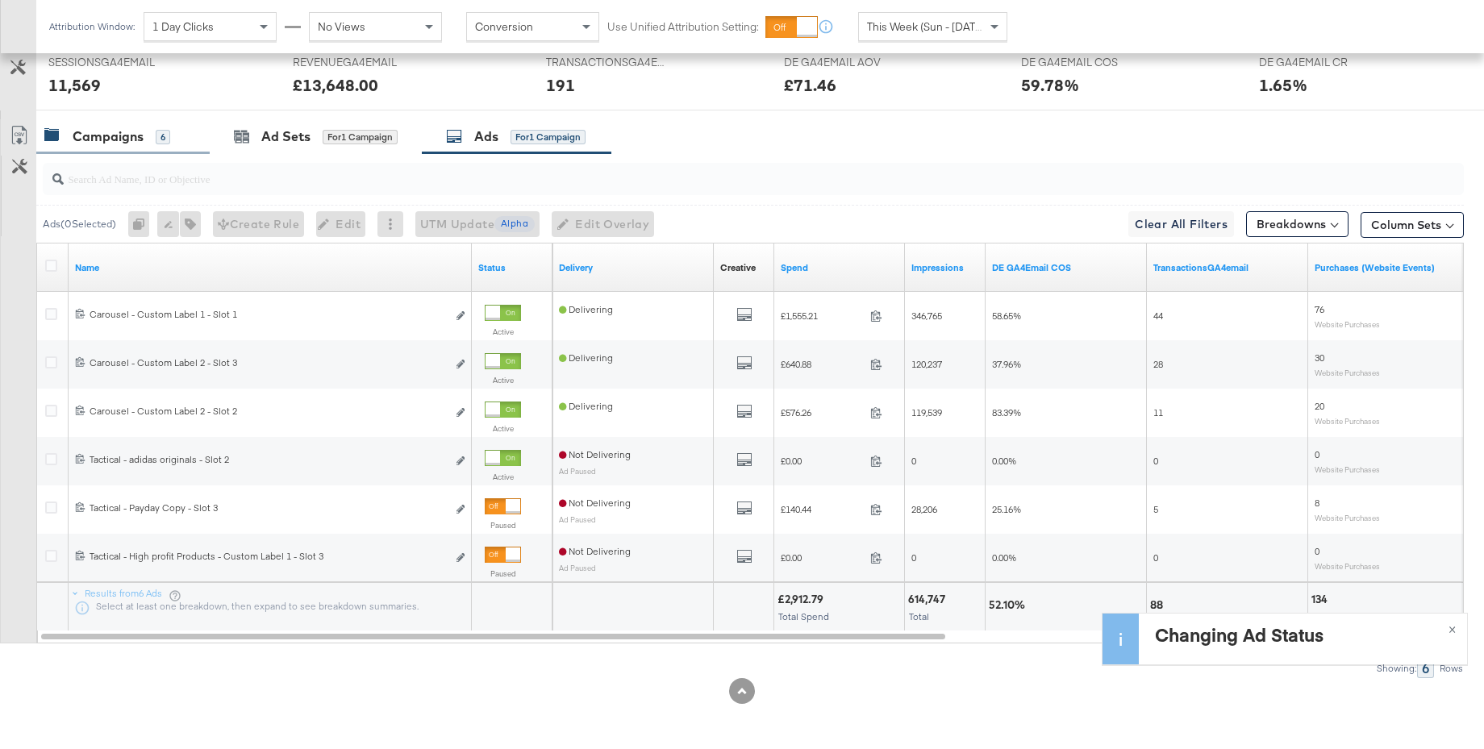
click at [112, 139] on div "Campaigns" at bounding box center [108, 136] width 71 height 19
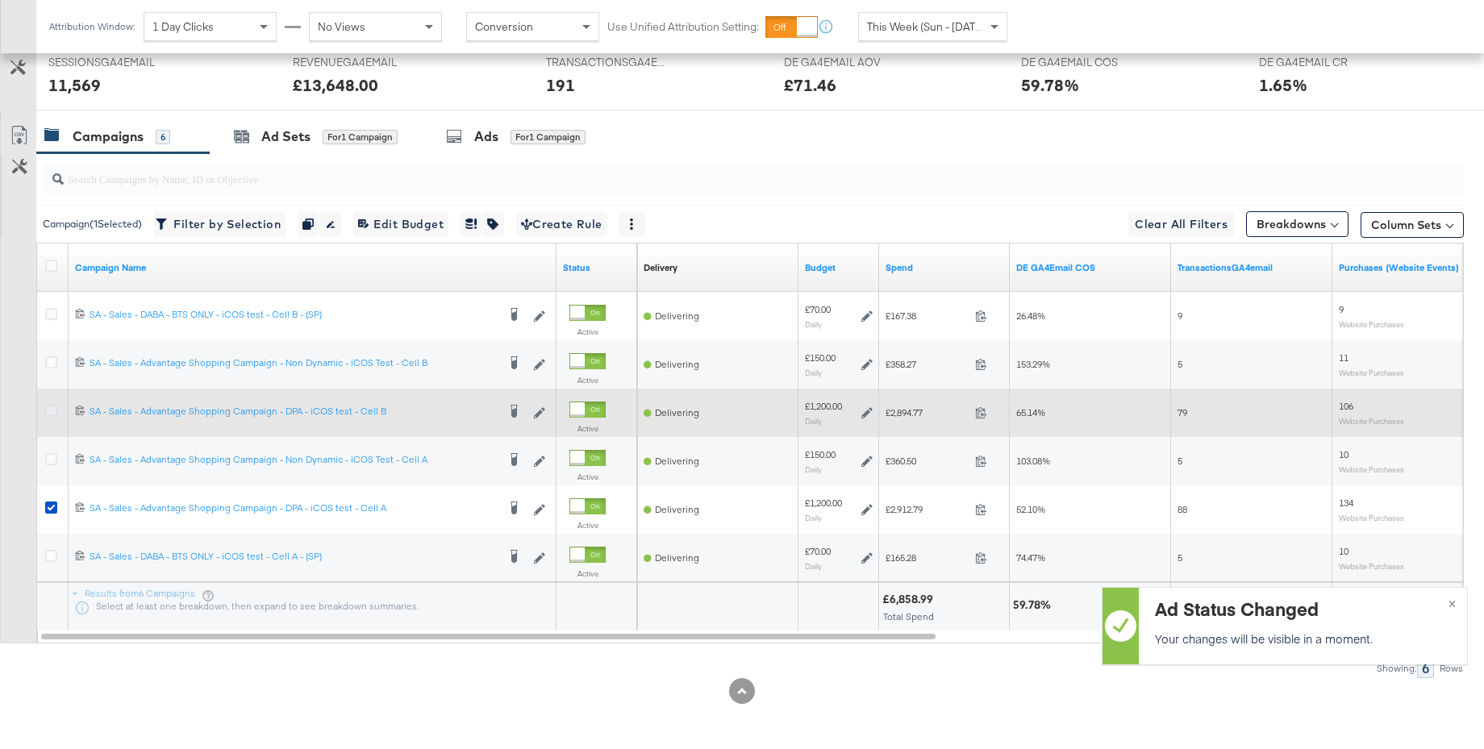
click at [52, 411] on icon at bounding box center [51, 411] width 12 height 12
click at [0, 0] on input "checkbox" at bounding box center [0, 0] width 0 height 0
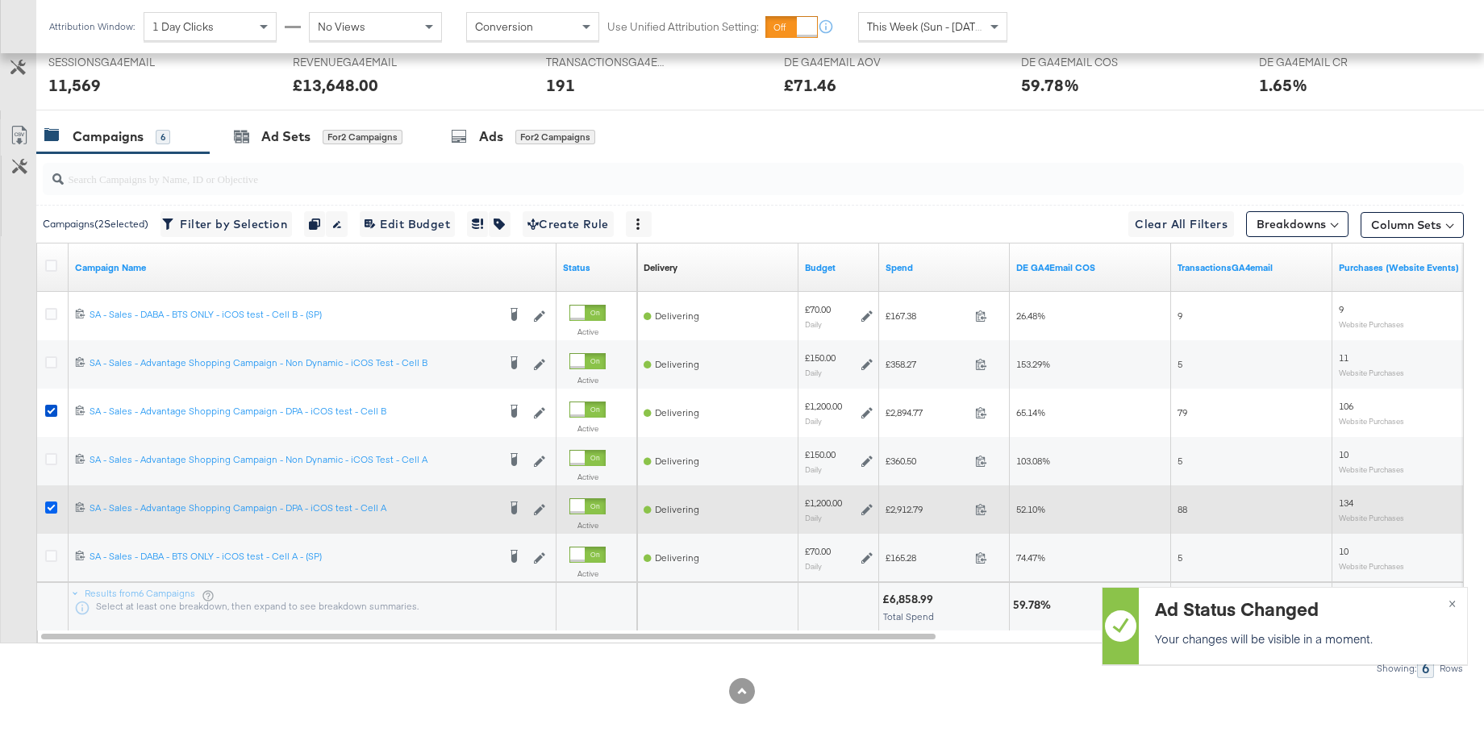
click at [51, 507] on icon at bounding box center [51, 508] width 12 height 12
click at [0, 0] on input "checkbox" at bounding box center [0, 0] width 0 height 0
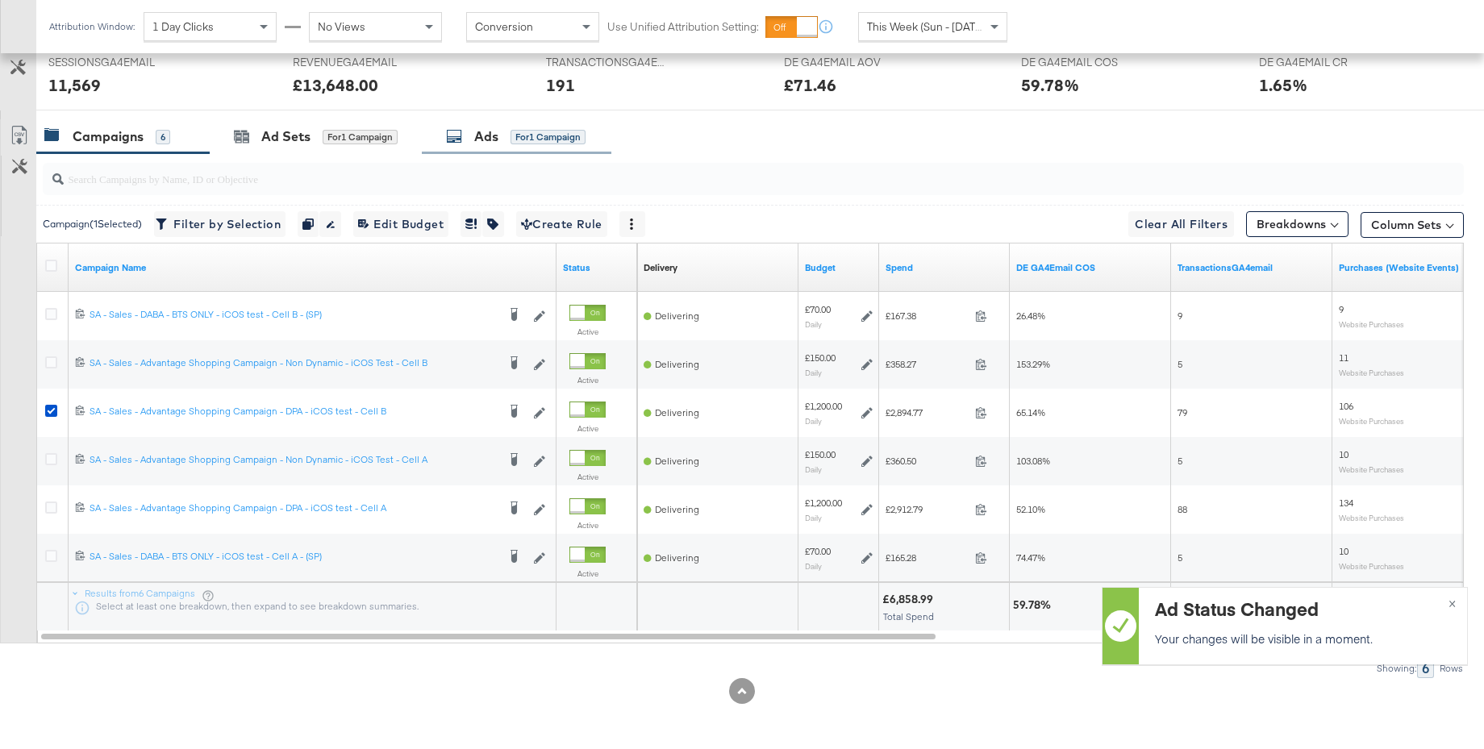
click at [490, 145] on div "Ads" at bounding box center [486, 136] width 24 height 19
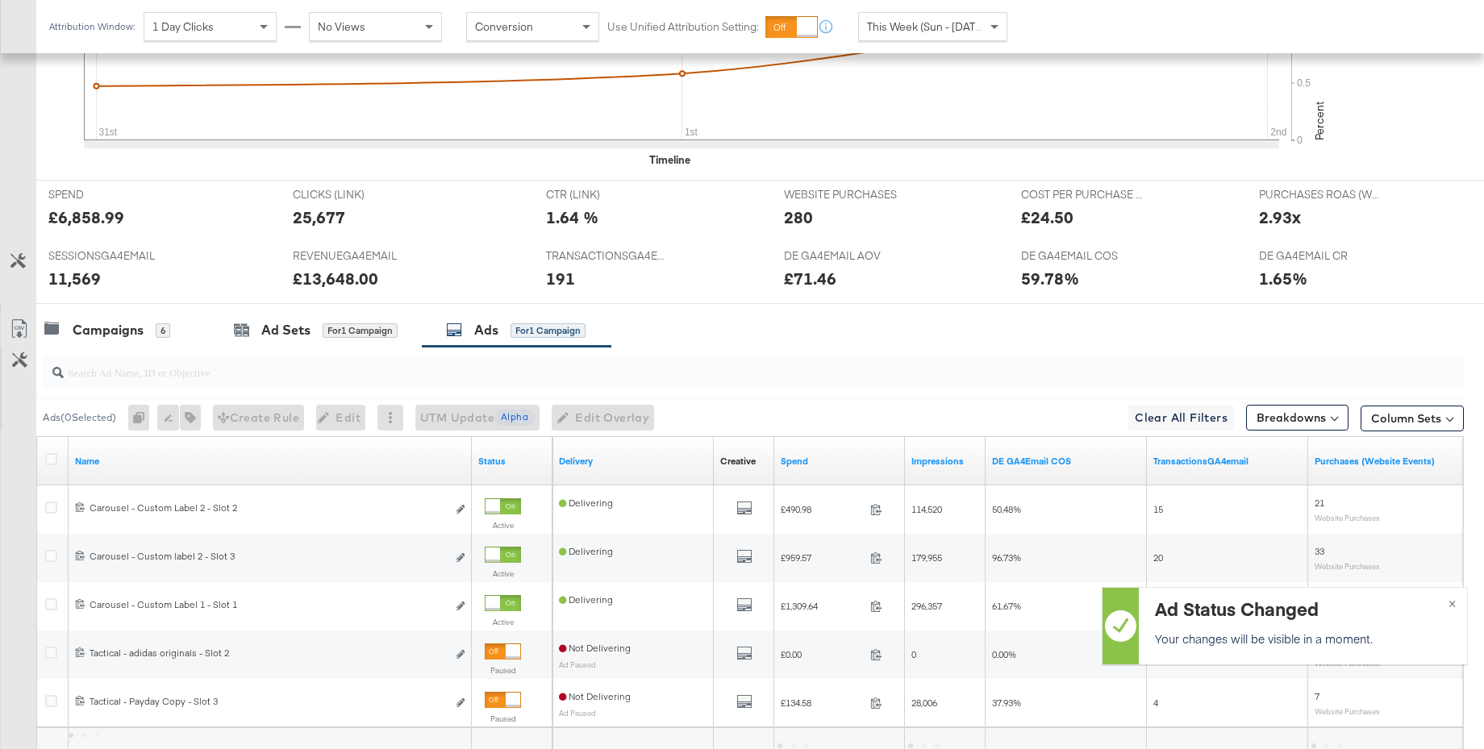
scroll to position [702, 0]
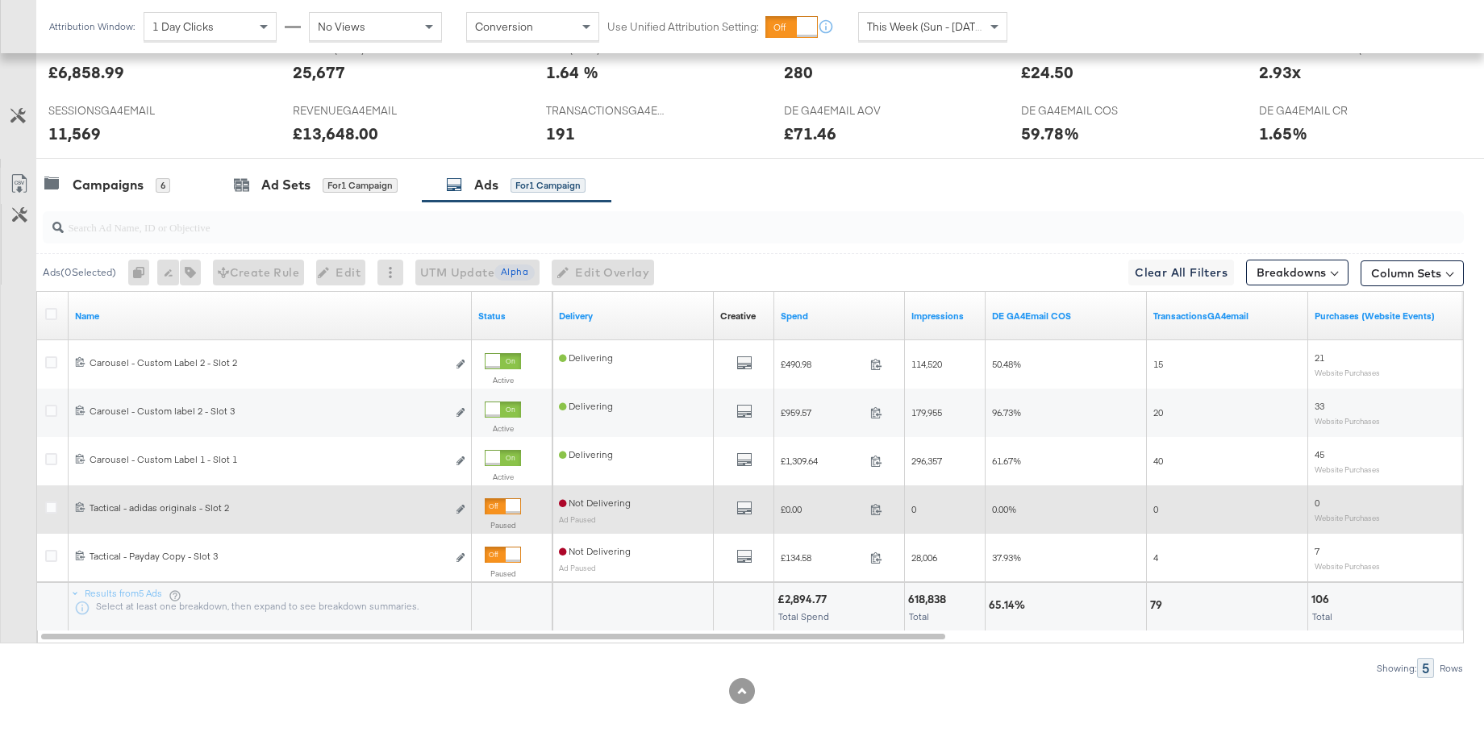
click at [506, 507] on div at bounding box center [513, 506] width 15 height 15
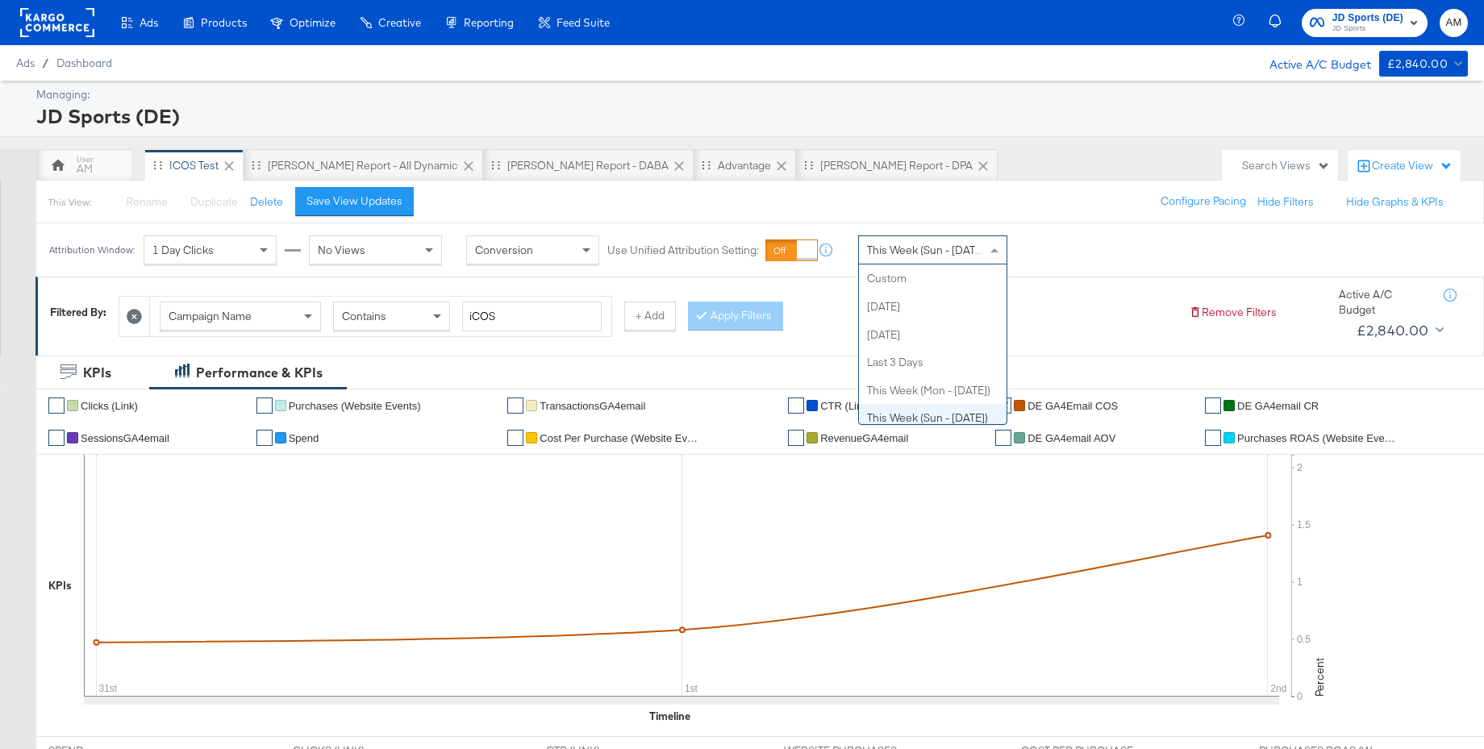
click at [939, 252] on span "This Week (Sun - [DATE])" at bounding box center [927, 250] width 121 height 15
click at [895, 113] on div "JD Sports (DE)" at bounding box center [750, 115] width 1428 height 27
click at [51, 23] on rect at bounding box center [57, 22] width 74 height 29
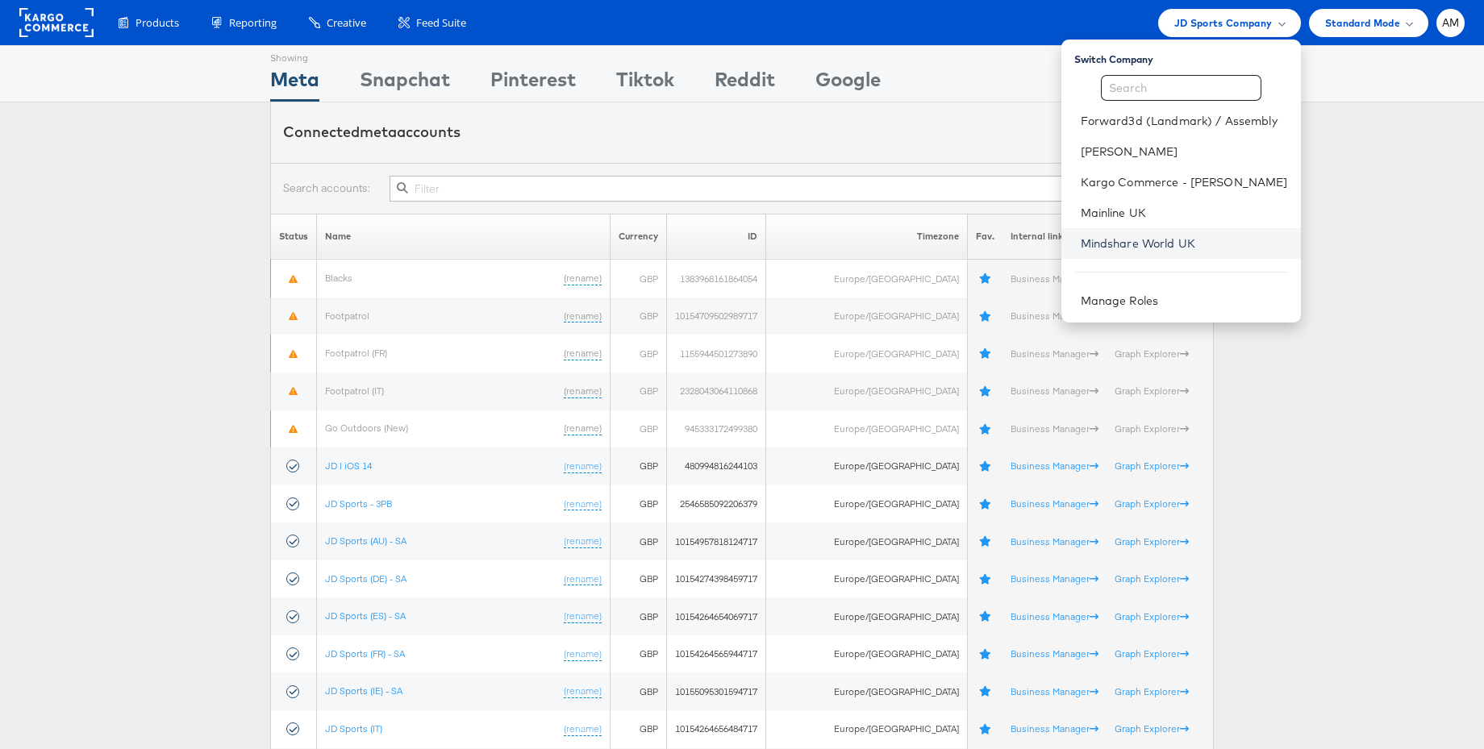
click at [1120, 248] on link "Mindshare World UK" at bounding box center [1184, 244] width 207 height 16
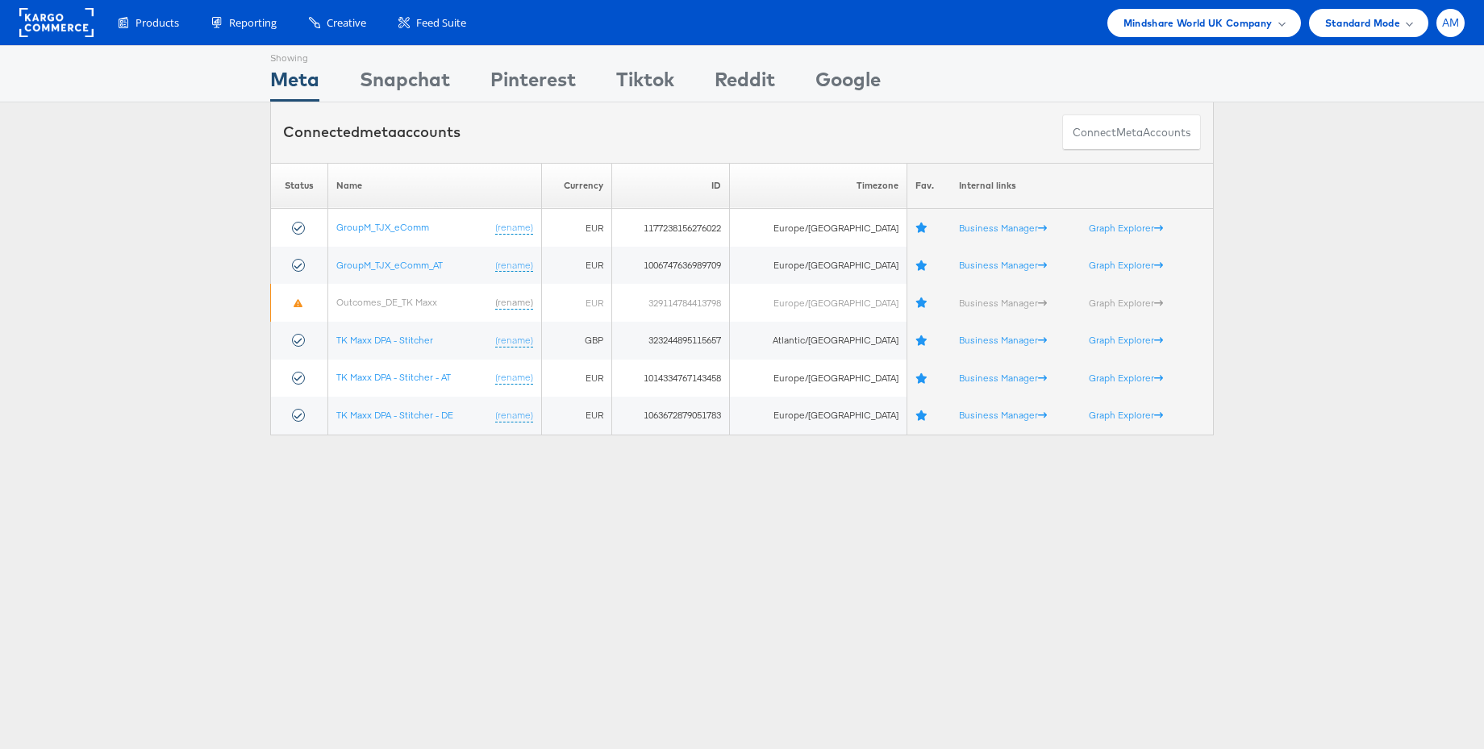
click at [1451, 23] on span "AM" at bounding box center [1451, 23] width 18 height 10
click at [1384, 62] on link "Account and Teammates" at bounding box center [1383, 61] width 138 height 16
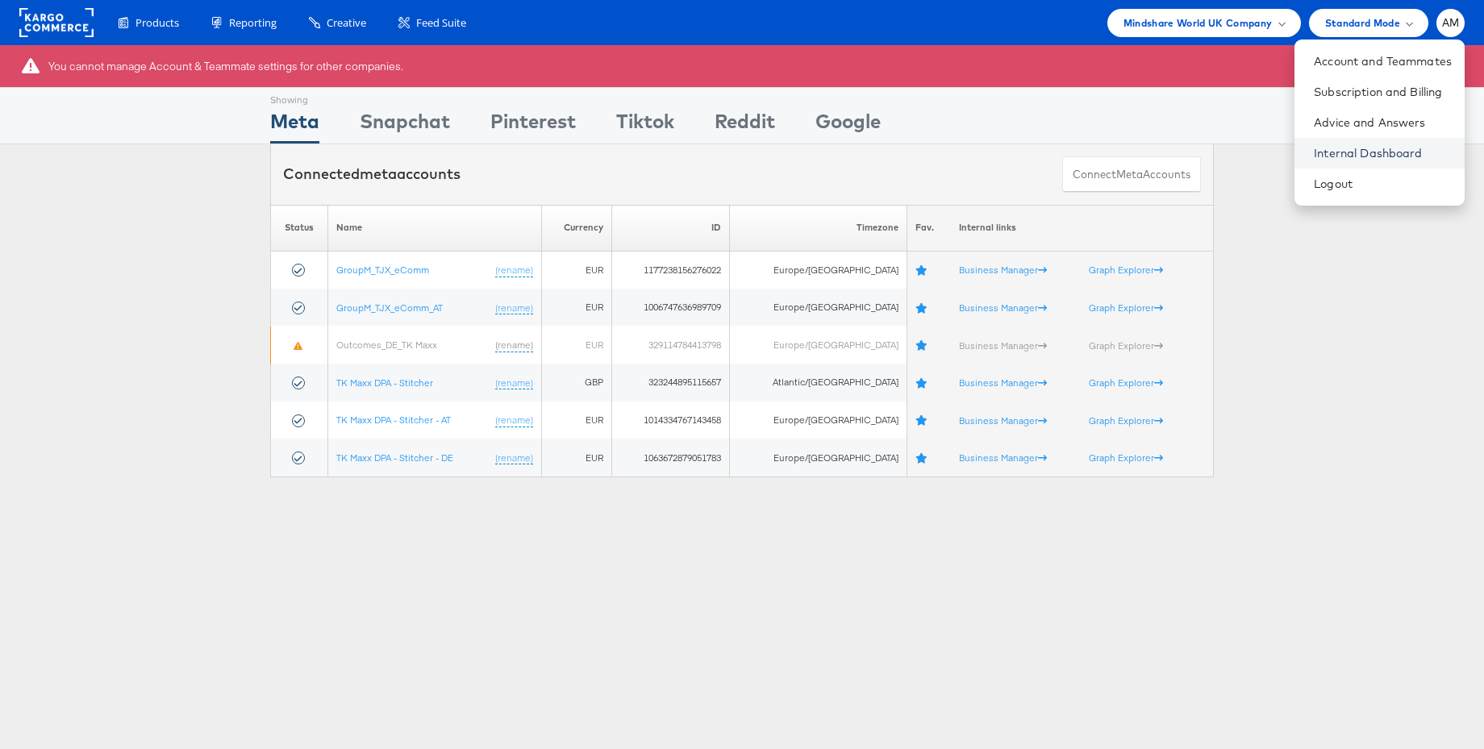
click at [1348, 147] on link "Internal Dashboard" at bounding box center [1383, 153] width 138 height 16
click at [27, 23] on rect at bounding box center [56, 22] width 74 height 29
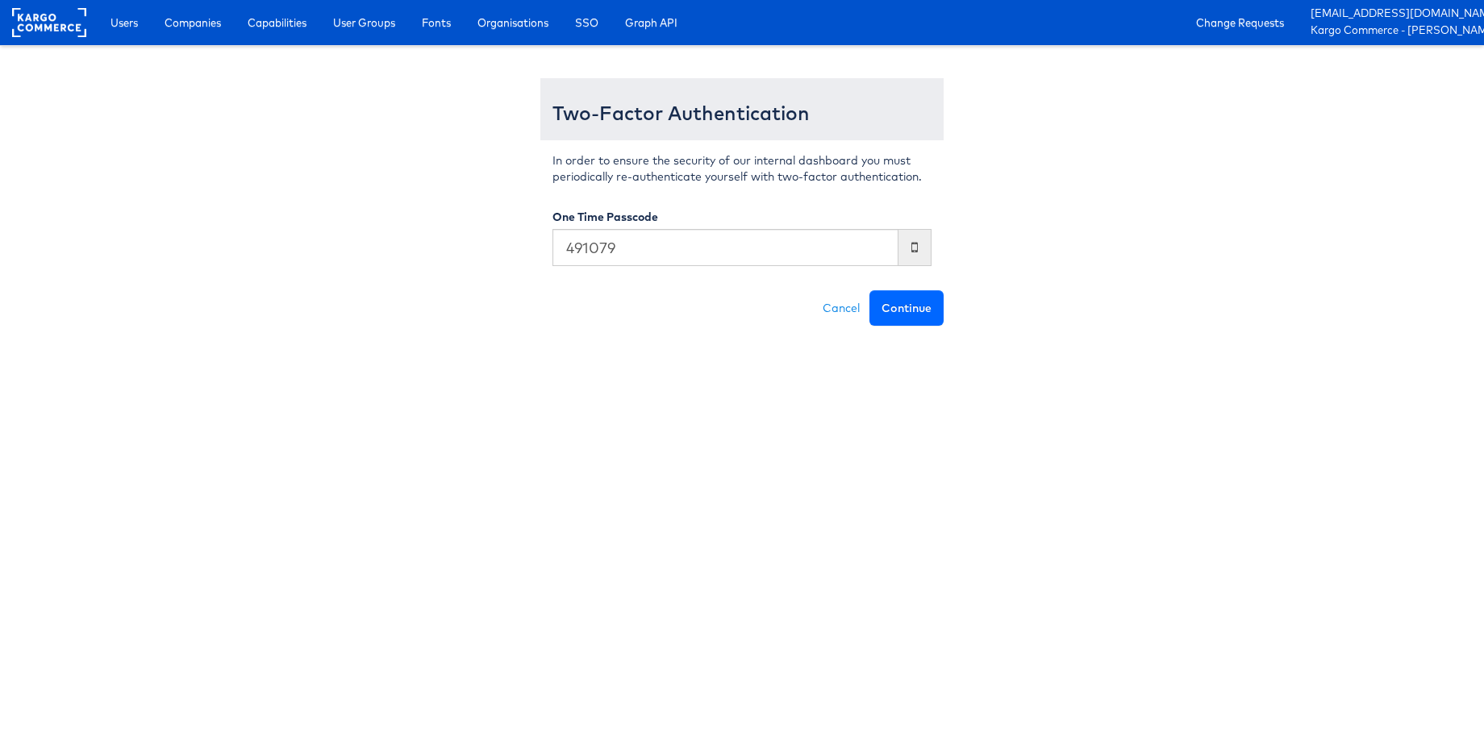
type input "491079"
click at [909, 303] on button "Continue" at bounding box center [907, 307] width 74 height 35
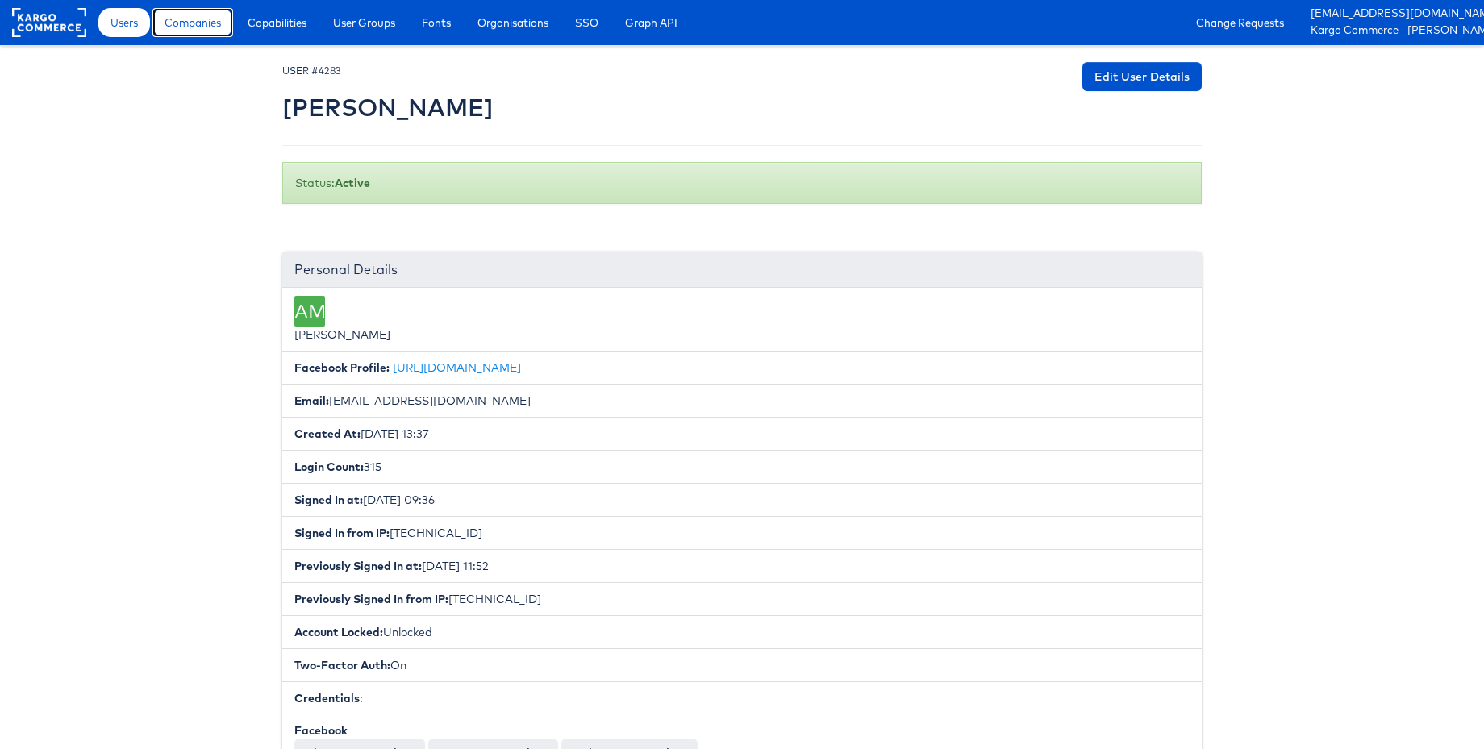
click at [195, 24] on span "Companies" at bounding box center [193, 23] width 56 height 16
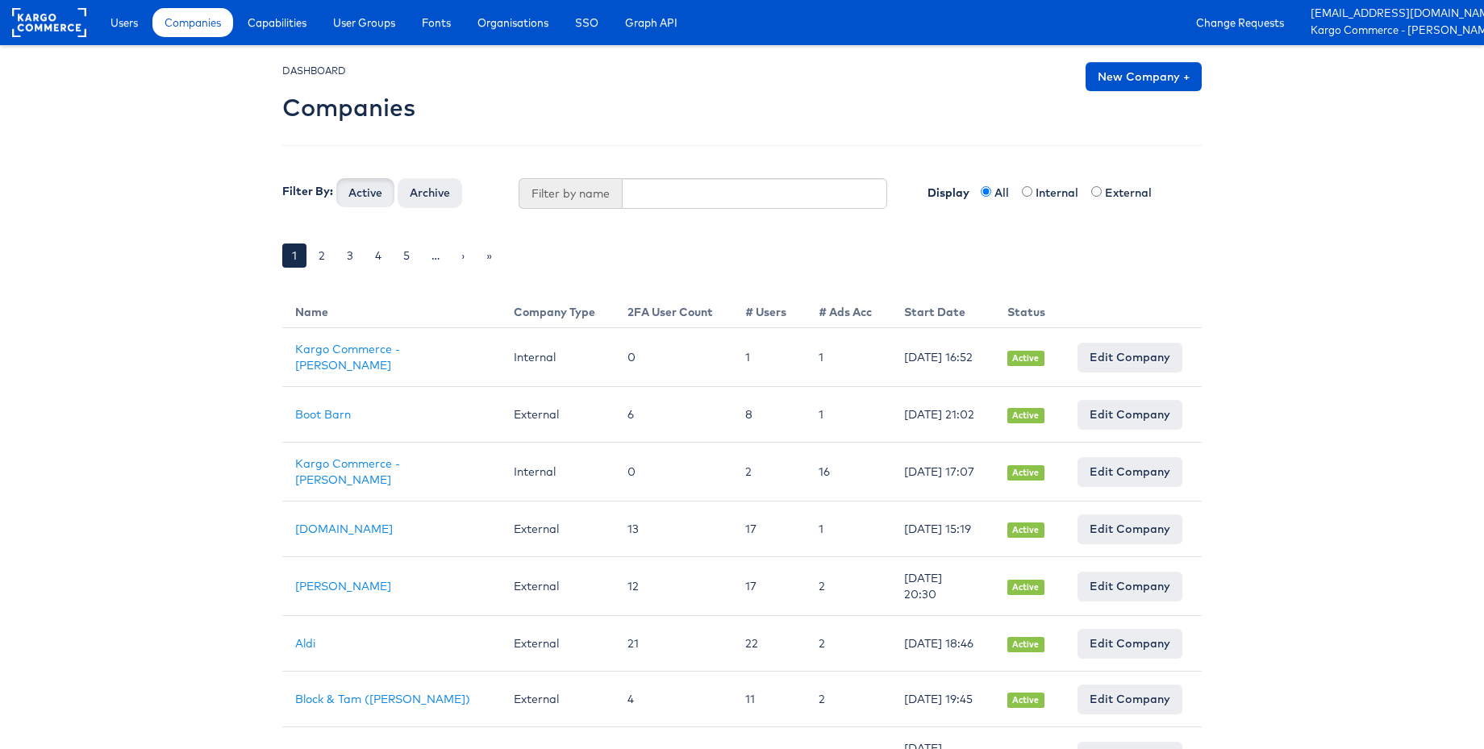
type input "mindshare"
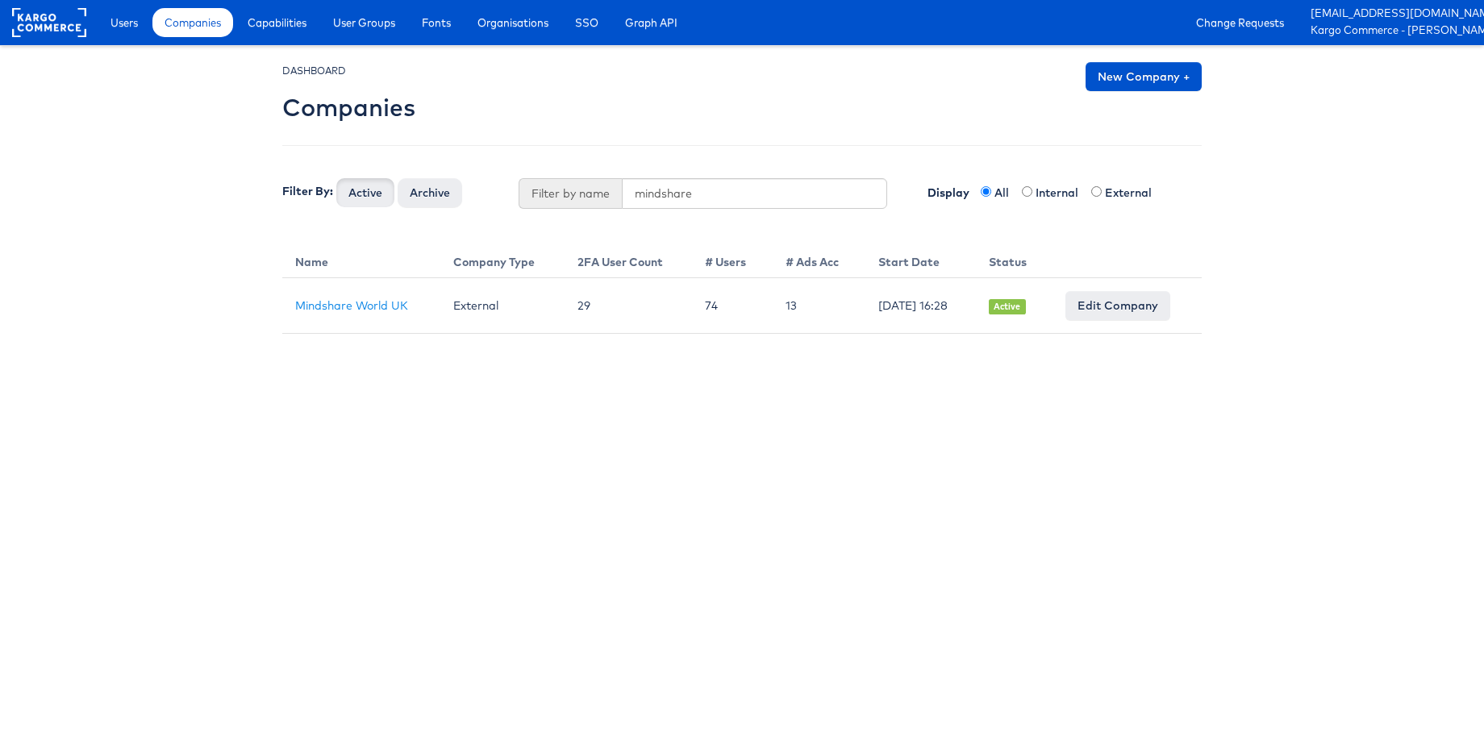
click at [336, 178] on button "Active" at bounding box center [365, 192] width 58 height 29
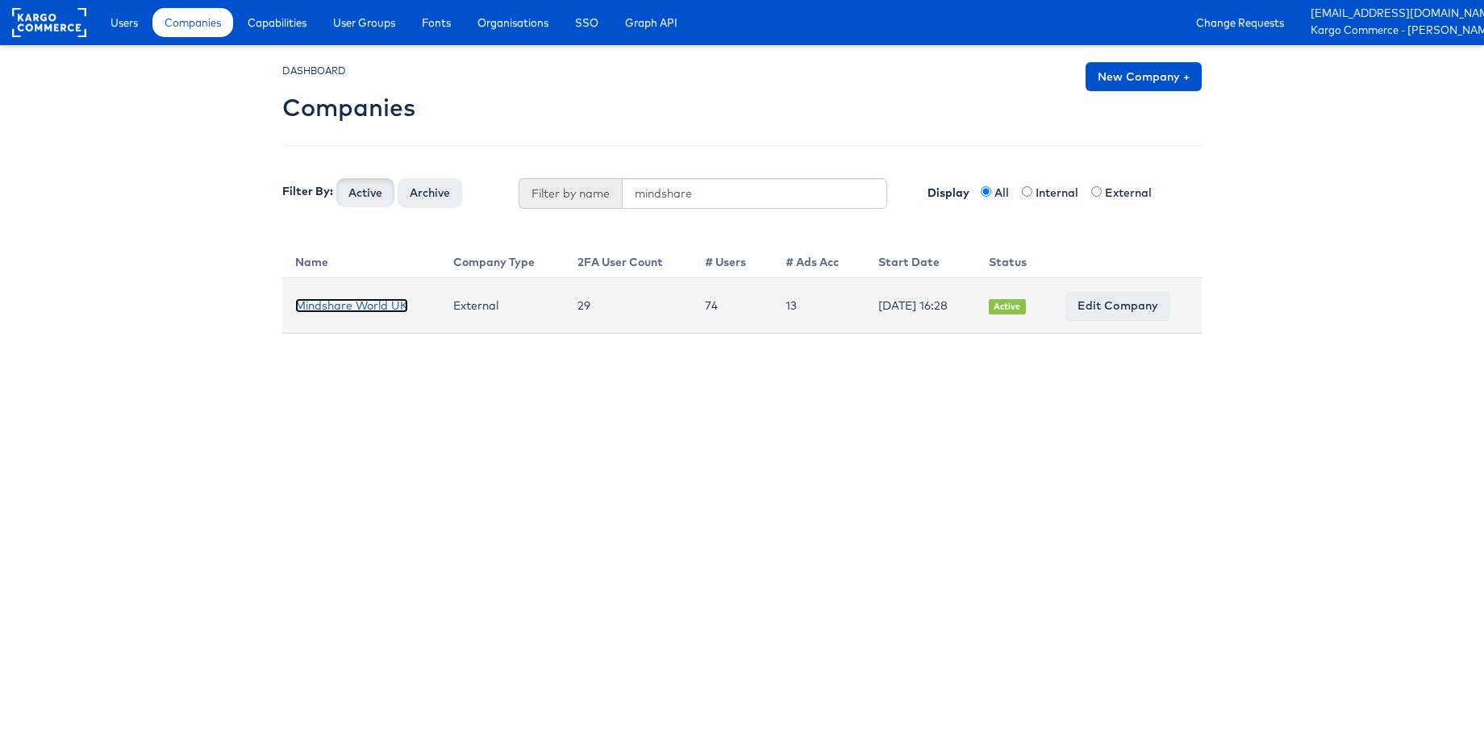
click at [350, 308] on link "Mindshare World UK" at bounding box center [351, 305] width 113 height 15
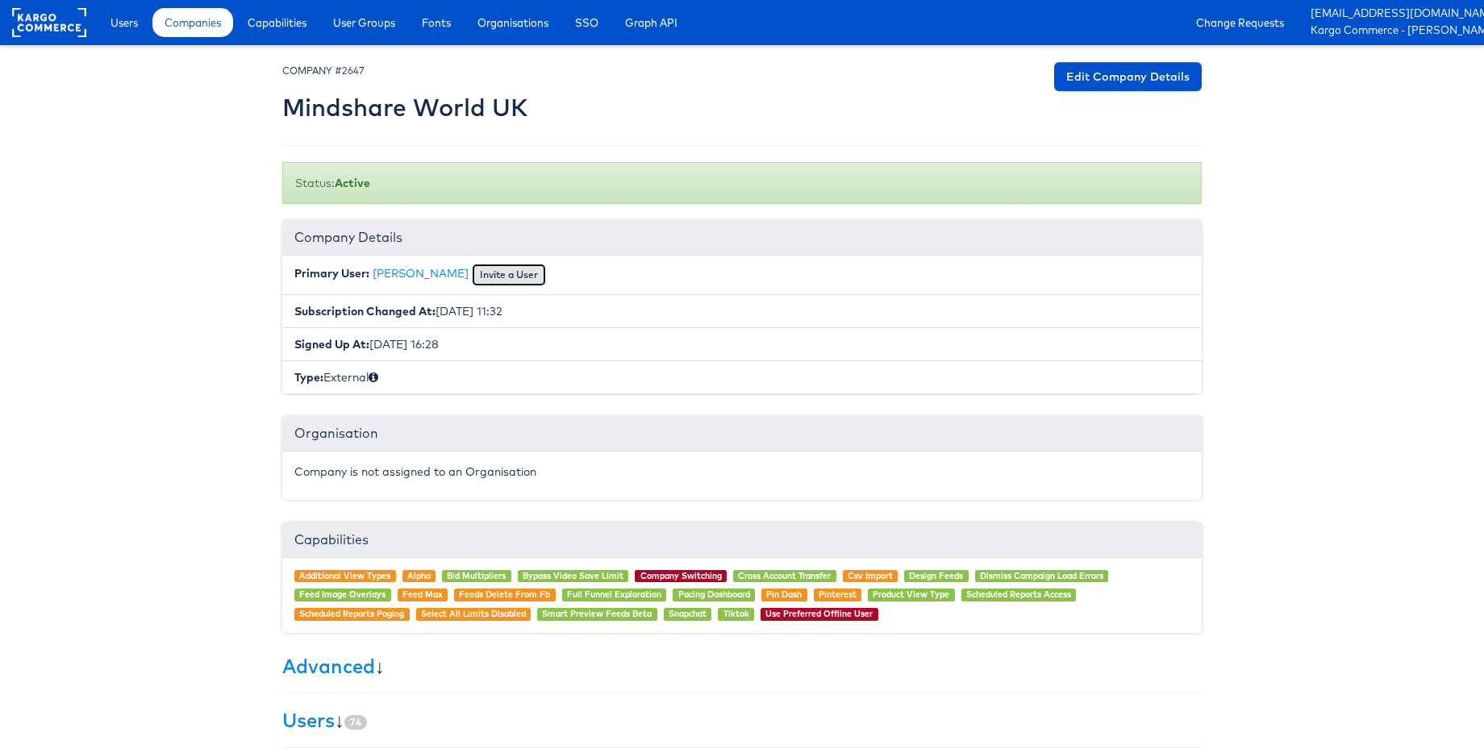
click at [499, 273] on button "Invite a User" at bounding box center [509, 275] width 74 height 23
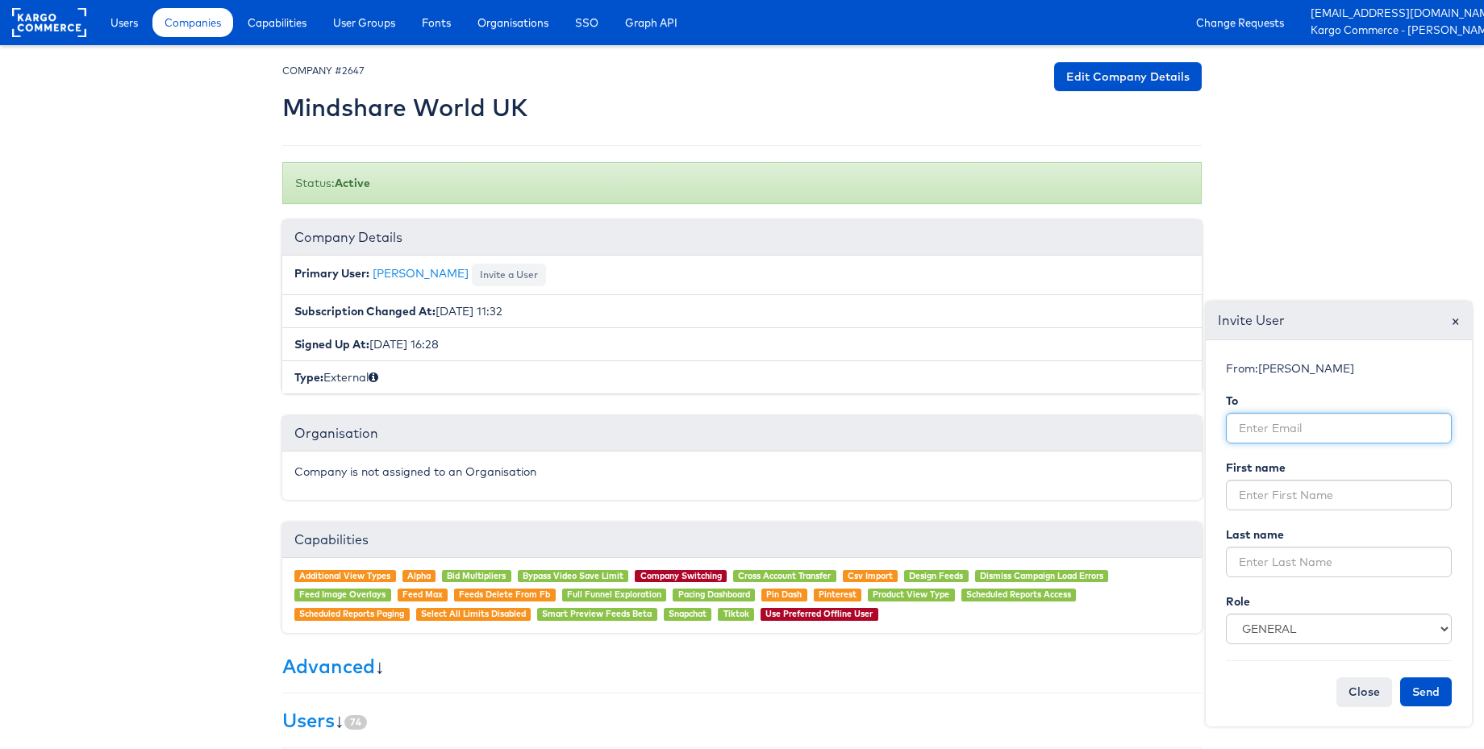
click at [1296, 428] on input "email" at bounding box center [1339, 428] width 226 height 31
paste input "imaan.ghauri@wppmedia.com"
type input "imaan.ghauri@wppmedia.com"
click at [1271, 493] on input "text" at bounding box center [1339, 495] width 226 height 31
paste input "Imaan"
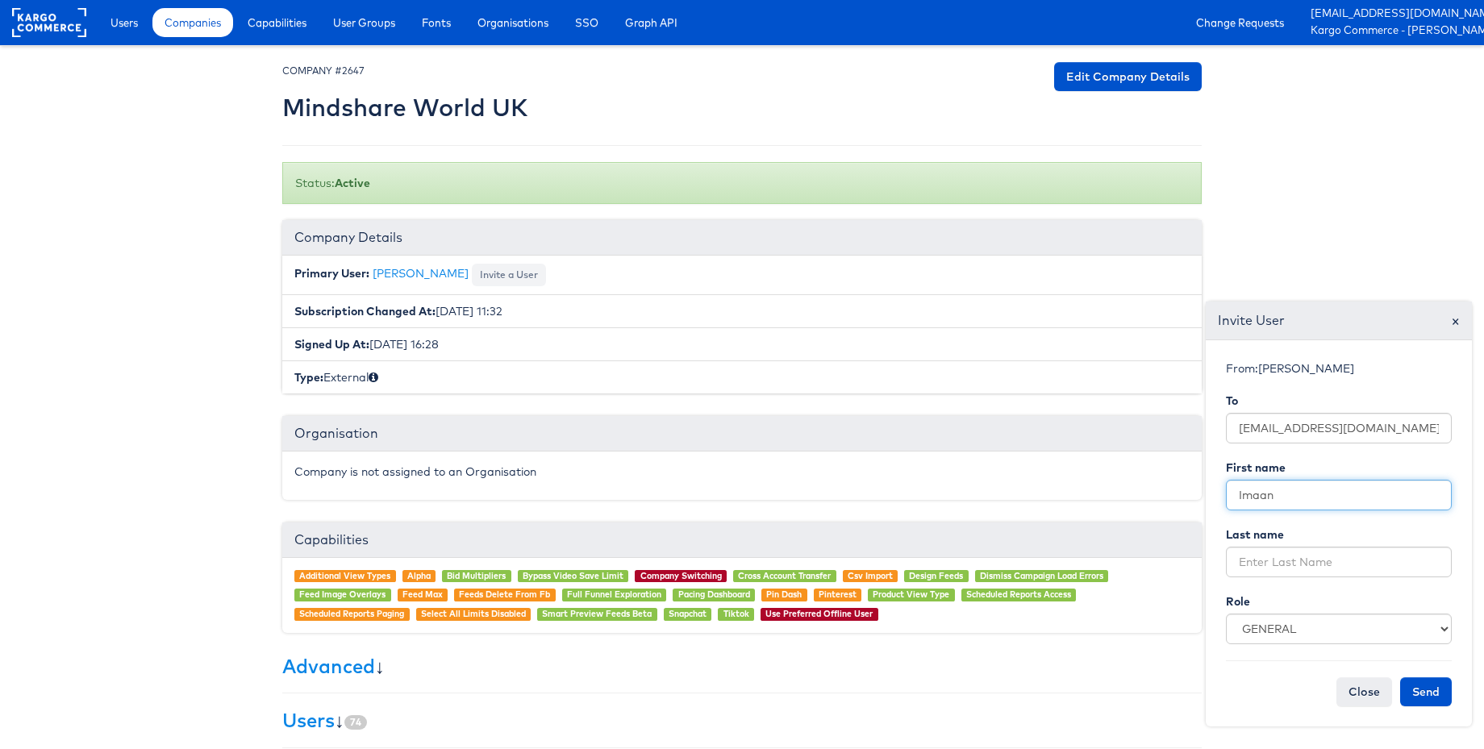
type input "Imaan"
click at [1250, 557] on input "text" at bounding box center [1339, 562] width 226 height 31
paste input "Ghauri"
type input "Ghauri"
click at [1420, 688] on button "Send" at bounding box center [1426, 692] width 52 height 29
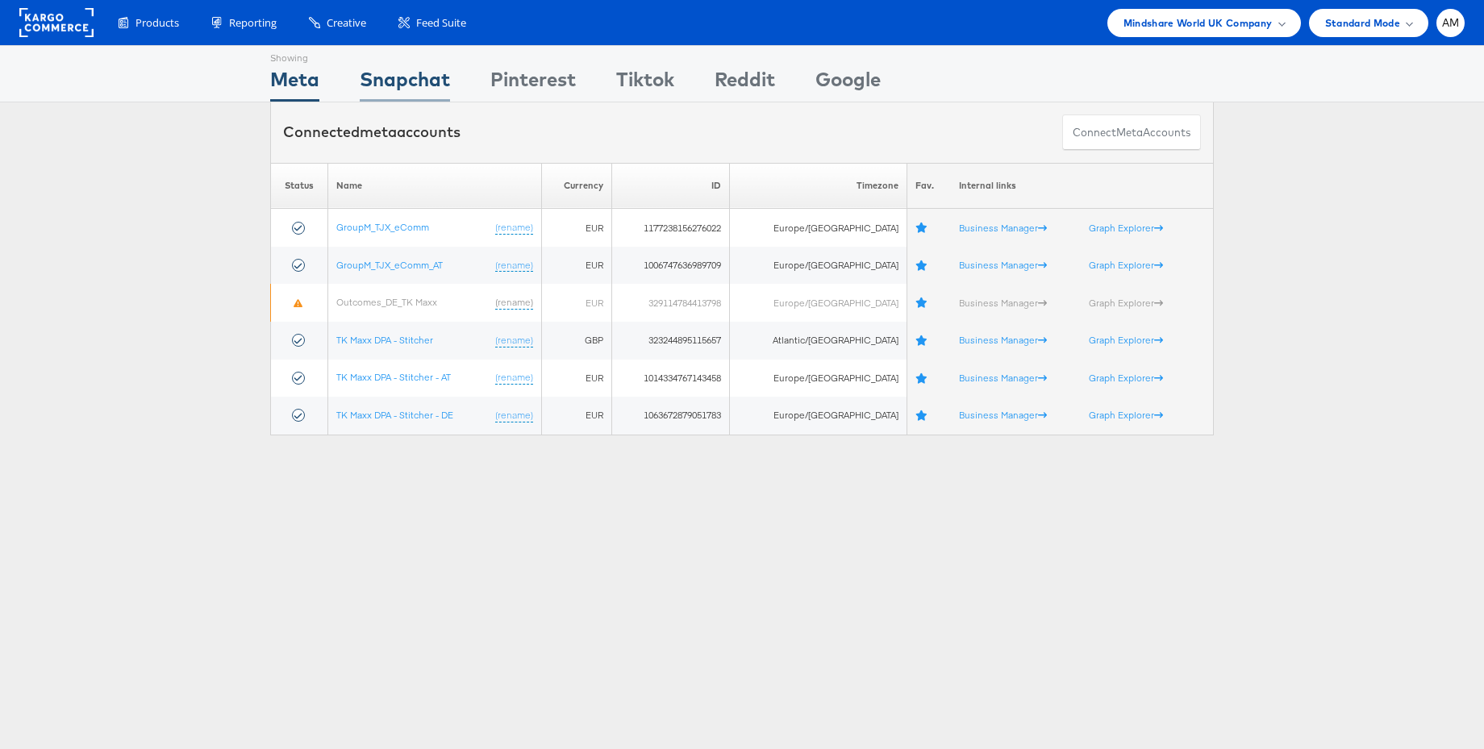
click at [437, 83] on div "Snapchat" at bounding box center [405, 83] width 90 height 36
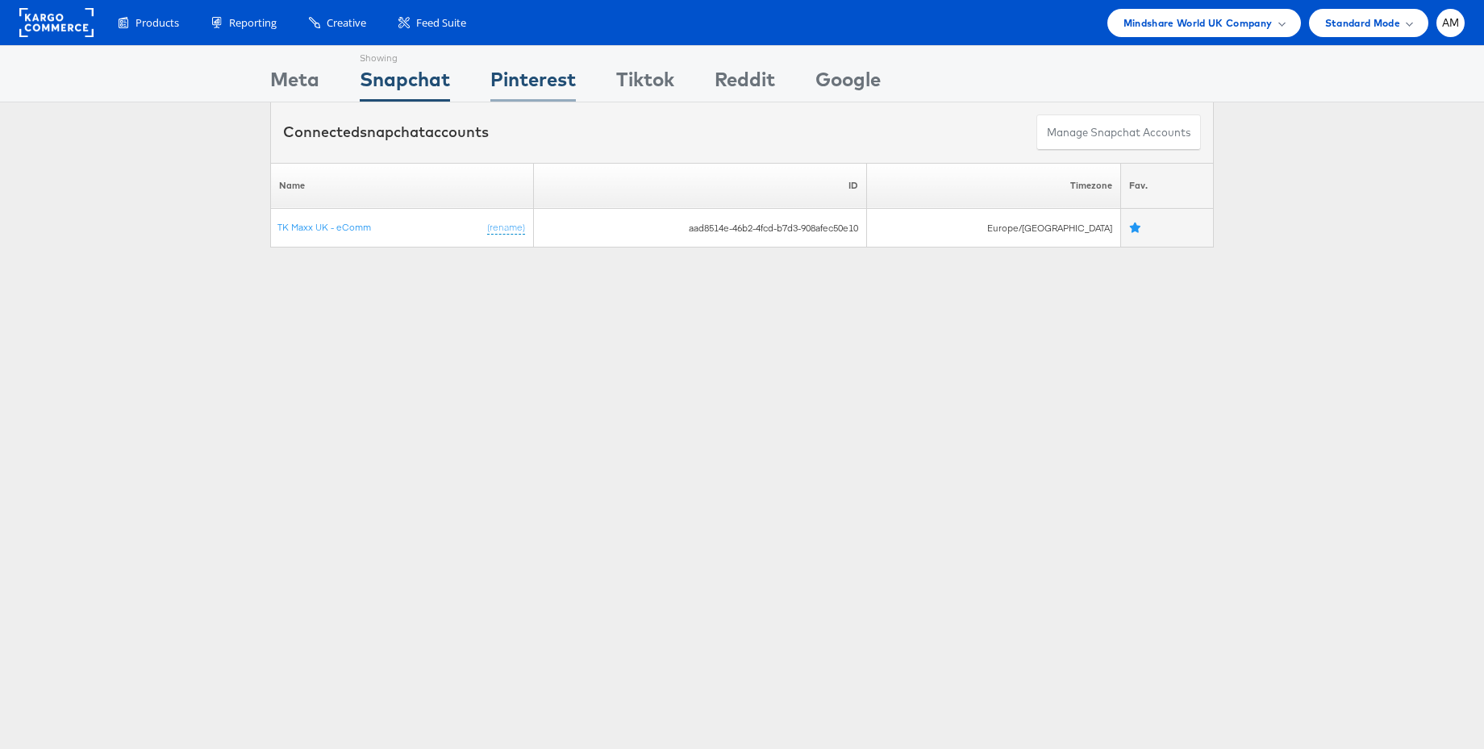
click at [516, 80] on div "Pinterest" at bounding box center [533, 83] width 86 height 36
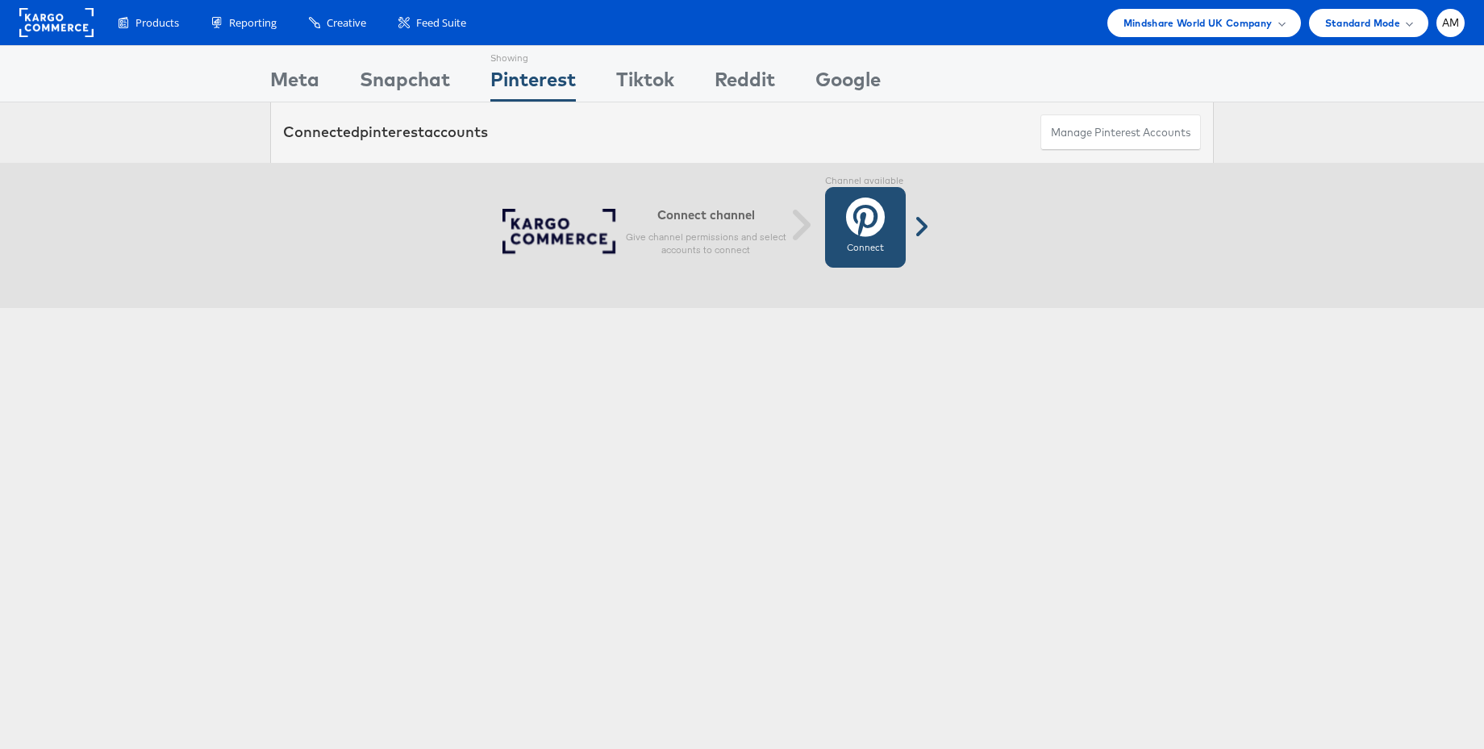
click at [837, 214] on link "Connect Connected" at bounding box center [865, 227] width 81 height 81
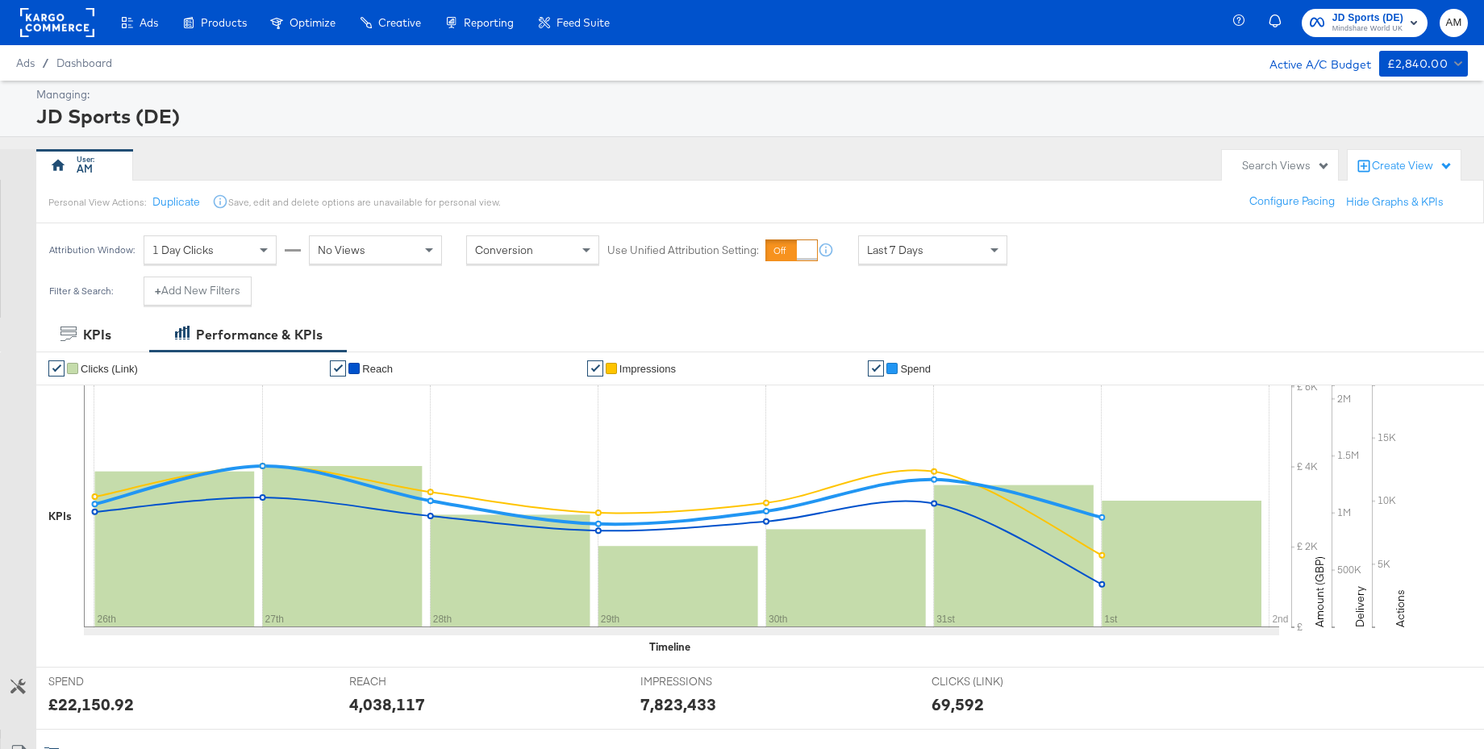
click at [69, 23] on rect at bounding box center [57, 22] width 74 height 29
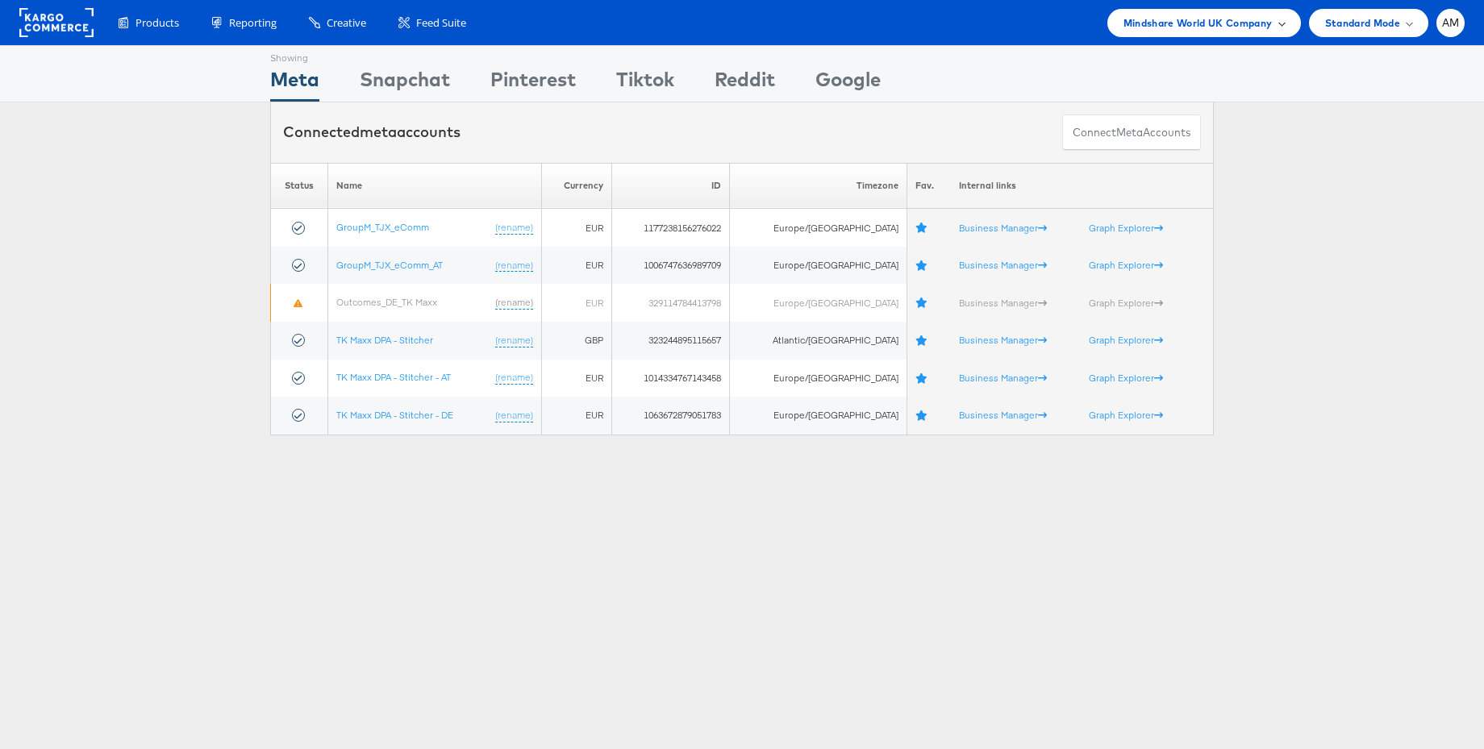
click at [1220, 25] on span "Mindshare World UK Company" at bounding box center [1198, 23] width 149 height 17
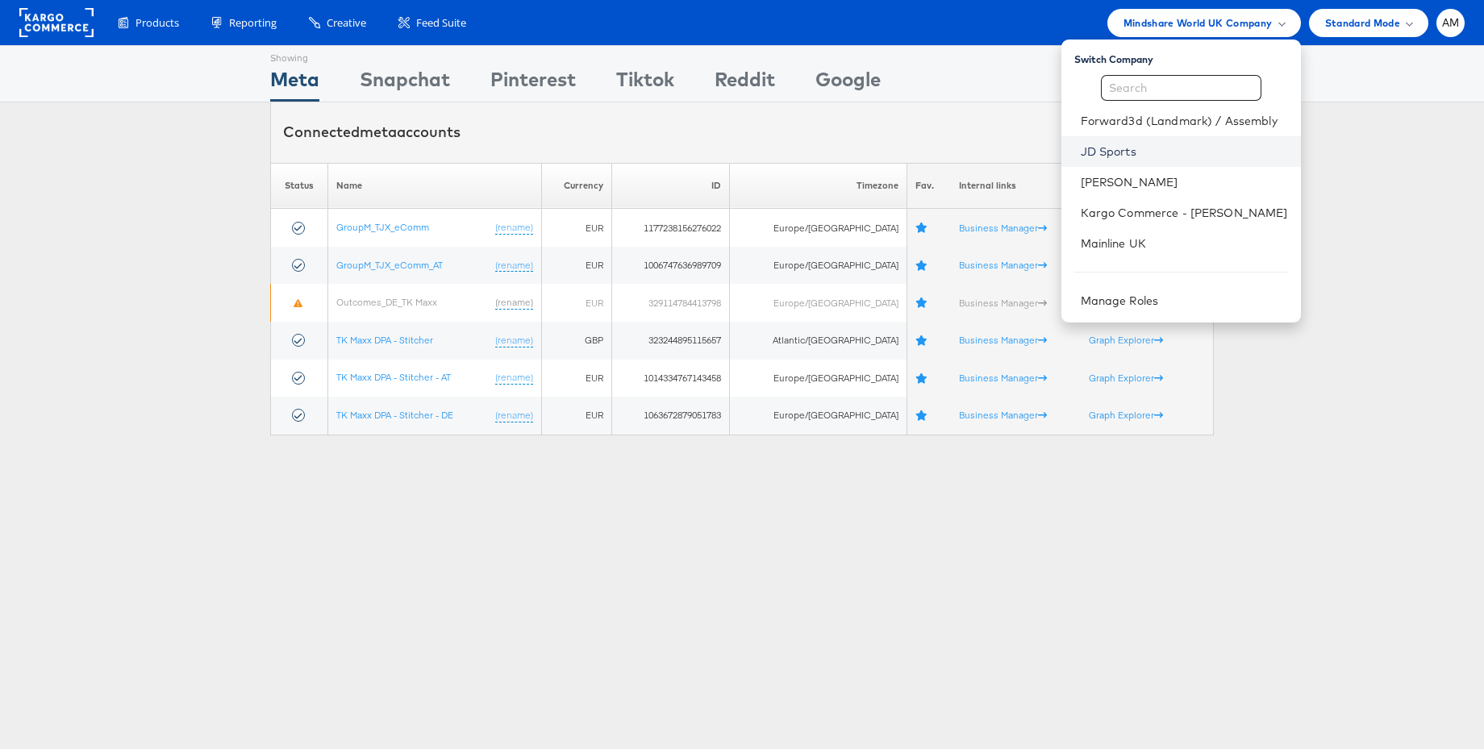
click at [1134, 148] on link "JD Sports" at bounding box center [1184, 152] width 207 height 16
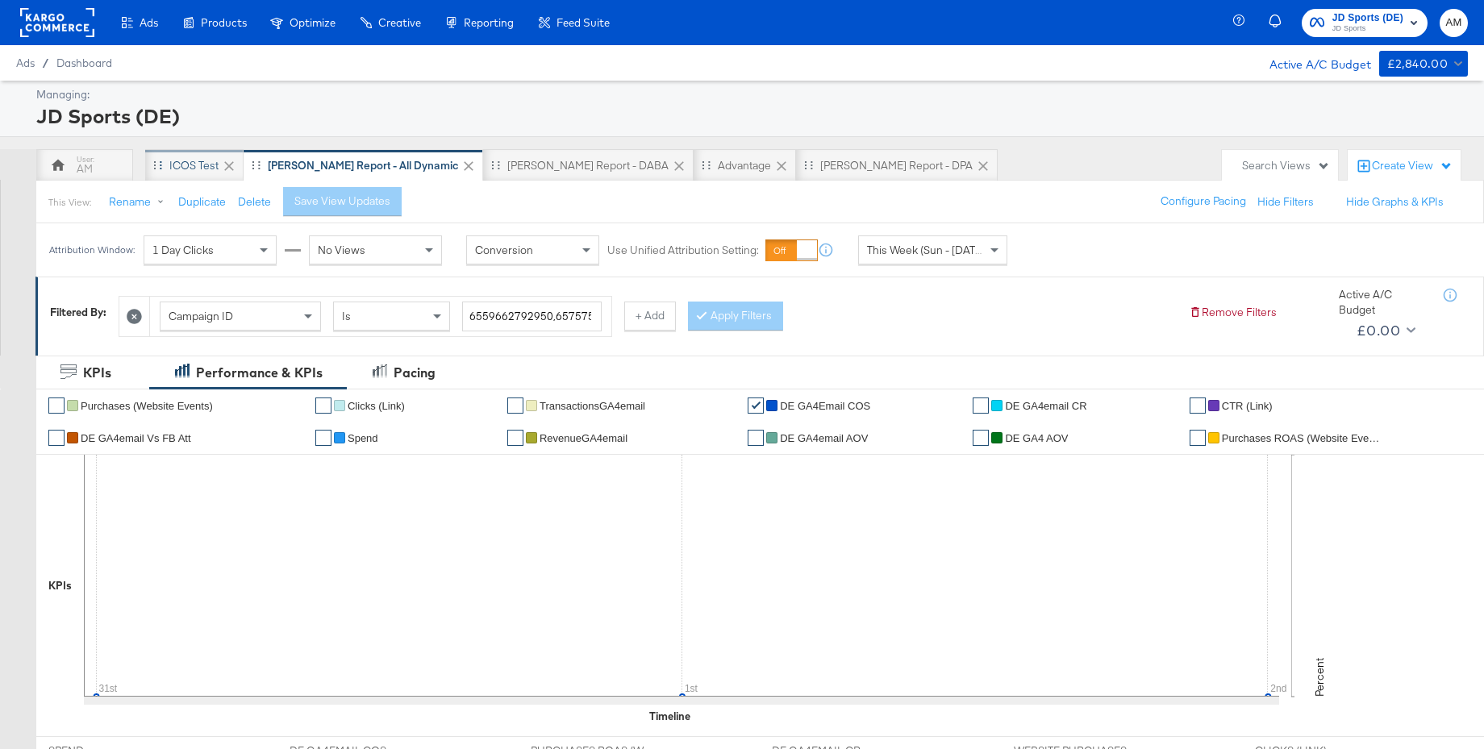
click at [171, 163] on div "iCOS Test" at bounding box center [193, 165] width 49 height 15
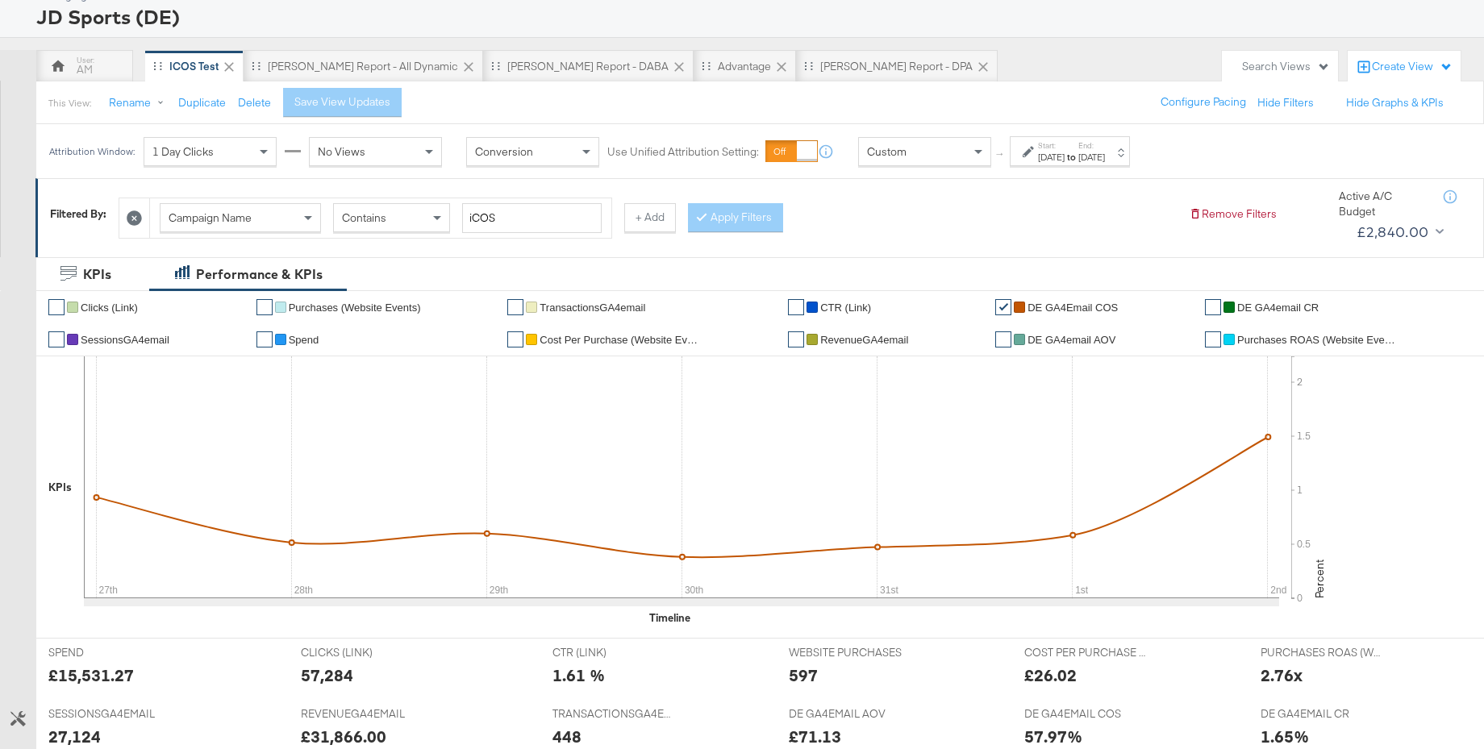
scroll to position [190, 0]
